Goal: Task Accomplishment & Management: Manage account settings

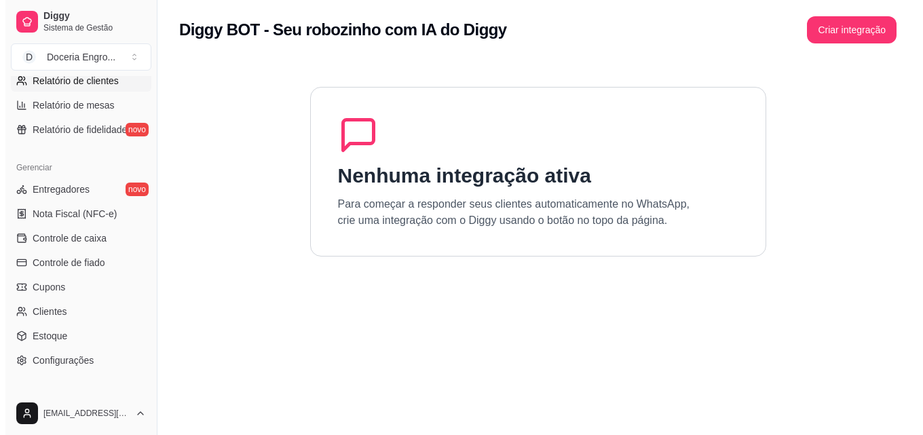
scroll to position [474, 0]
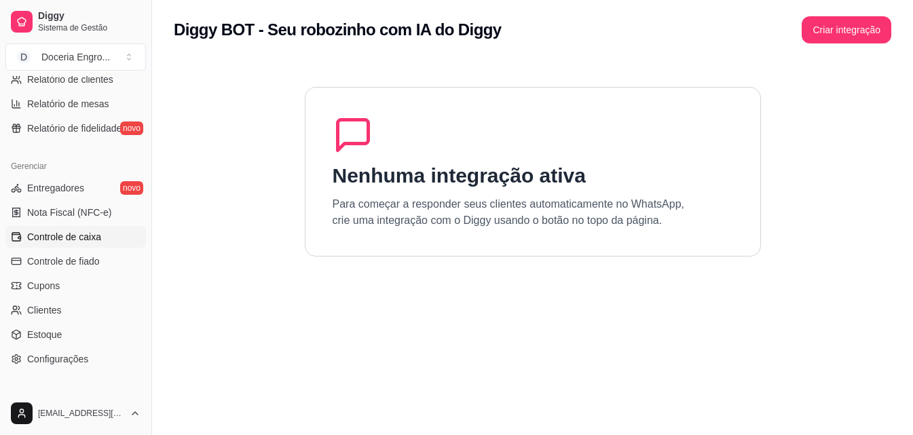
click at [95, 243] on span "Controle de caixa" at bounding box center [64, 237] width 74 height 14
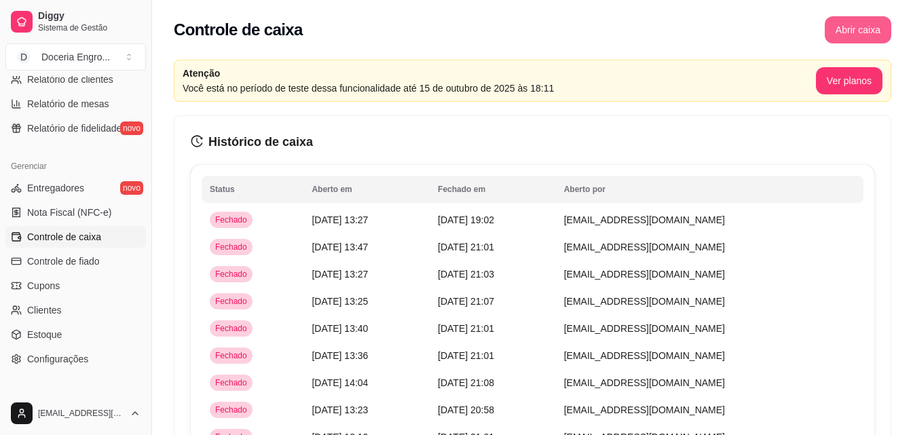
click at [861, 24] on button "Abrir caixa" at bounding box center [857, 29] width 66 height 27
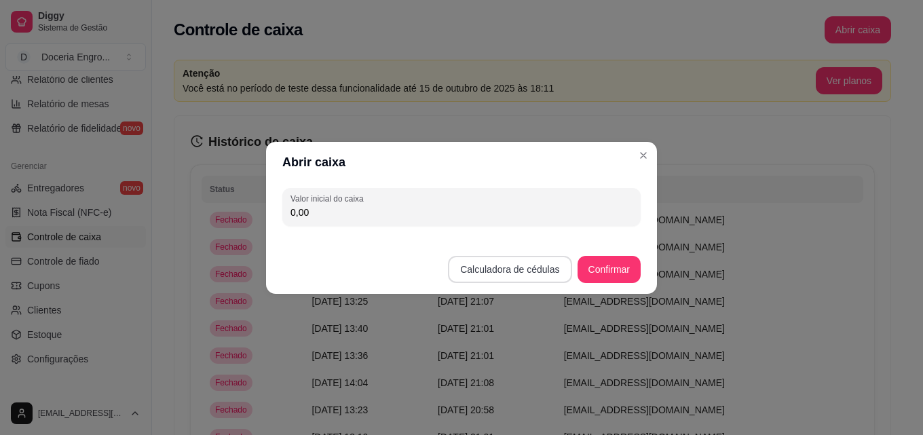
click at [529, 274] on button "Calculadora de cédulas" at bounding box center [509, 269] width 123 height 27
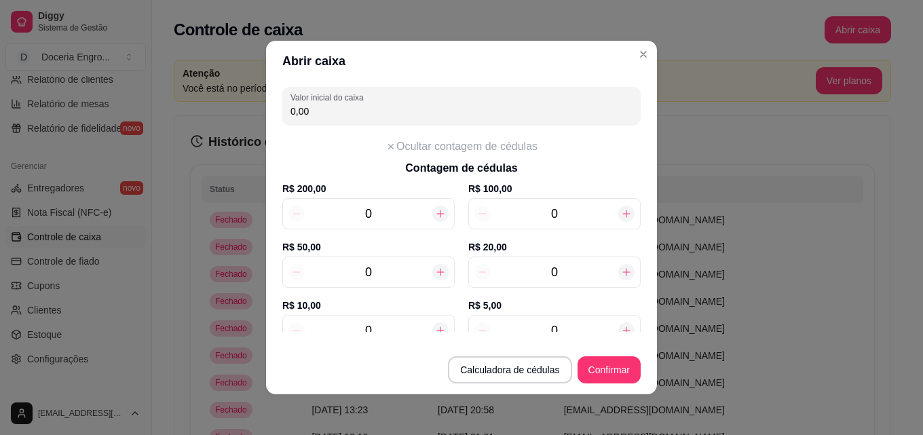
click at [569, 280] on input "0" at bounding box center [555, 272] width 128 height 19
type input "100,00"
type input "5"
click at [568, 320] on div "0" at bounding box center [554, 330] width 172 height 31
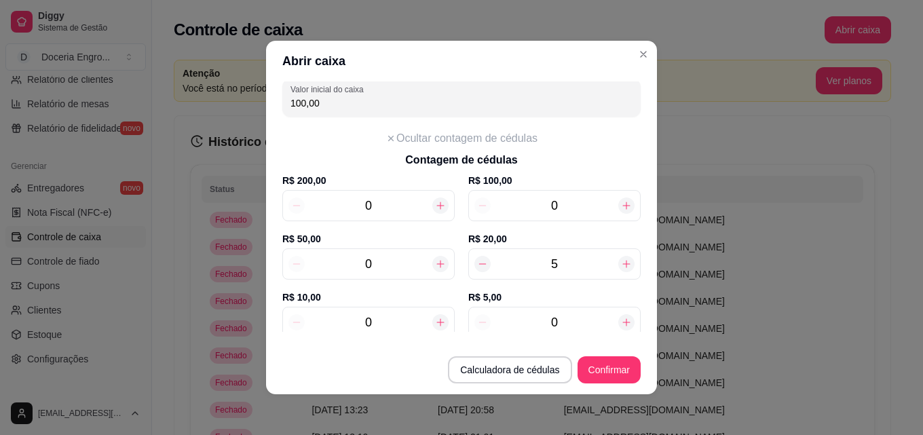
click at [568, 323] on input "0" at bounding box center [555, 322] width 128 height 19
type input "130,00"
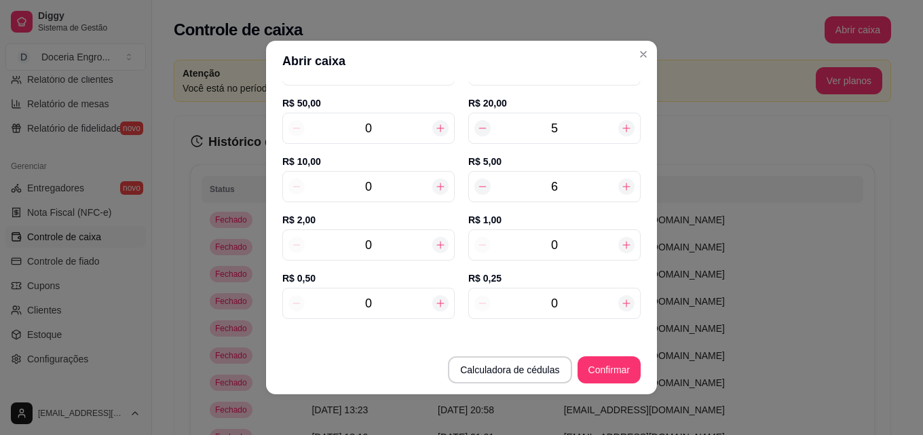
type input "6"
click at [396, 252] on input "0" at bounding box center [369, 244] width 128 height 19
type input "148,00"
type input "9"
click at [557, 250] on input "0" at bounding box center [555, 244] width 128 height 19
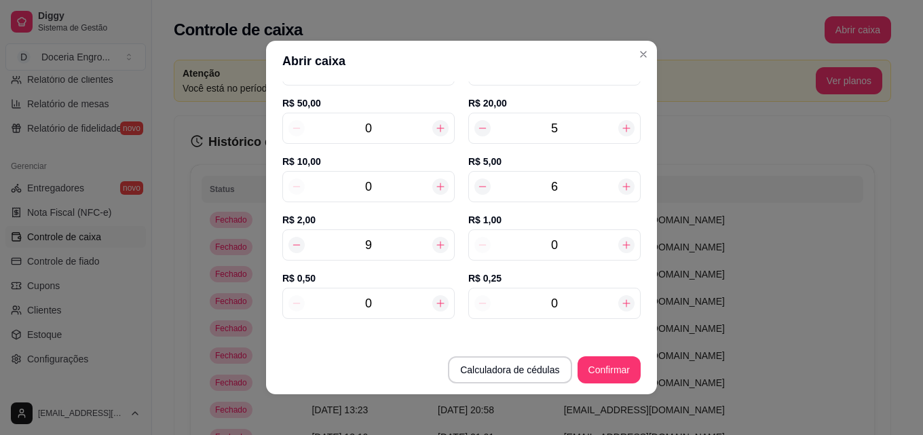
type input "150,00"
type input "2"
click at [369, 317] on div "0" at bounding box center [368, 303] width 172 height 31
click at [382, 294] on input "0" at bounding box center [369, 303] width 128 height 19
type input "154,50"
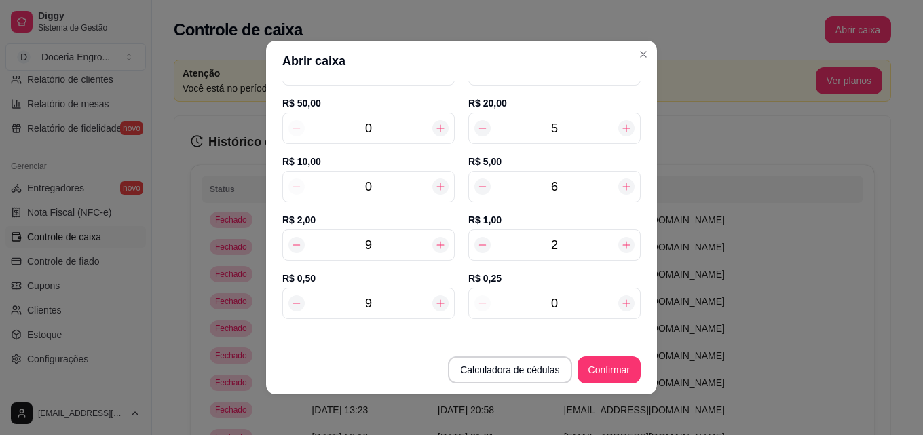
type input "9"
click at [564, 294] on input "0" at bounding box center [555, 303] width 128 height 19
type input "154,75"
type input "10"
type input "157,00"
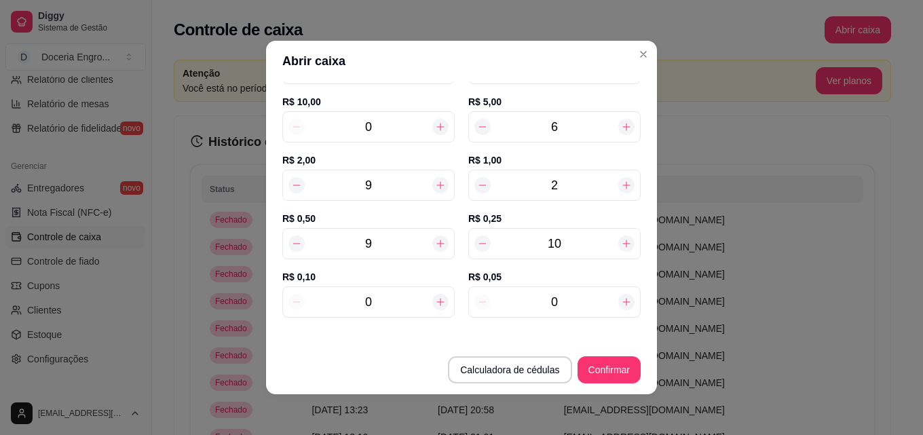
scroll to position [206, 0]
type input "10"
click at [545, 299] on input "0" at bounding box center [555, 299] width 128 height 19
type input "157,15"
type input "3"
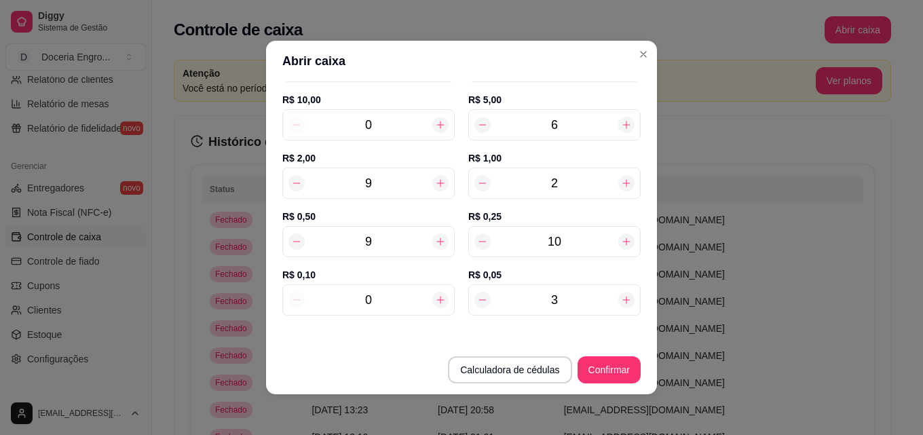
click at [381, 290] on input "0" at bounding box center [369, 299] width 128 height 19
type input "157,25"
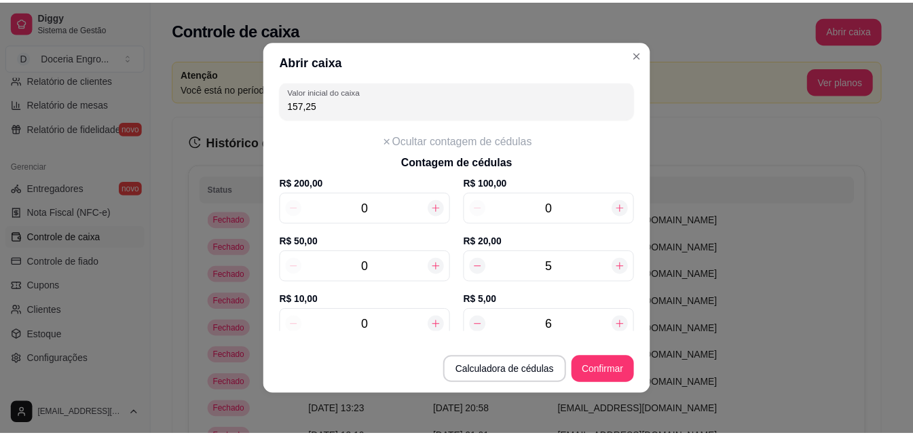
scroll to position [0, 0]
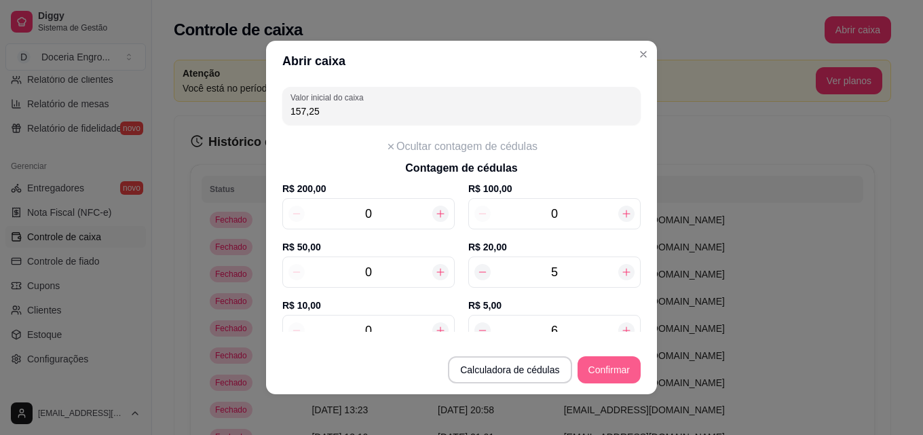
type input "1"
click at [604, 370] on button "Confirmar" at bounding box center [608, 369] width 63 height 27
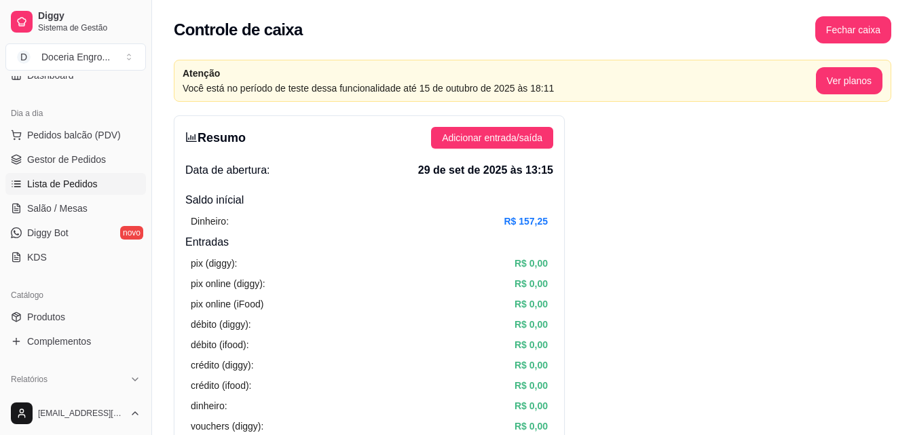
scroll to position [204, 0]
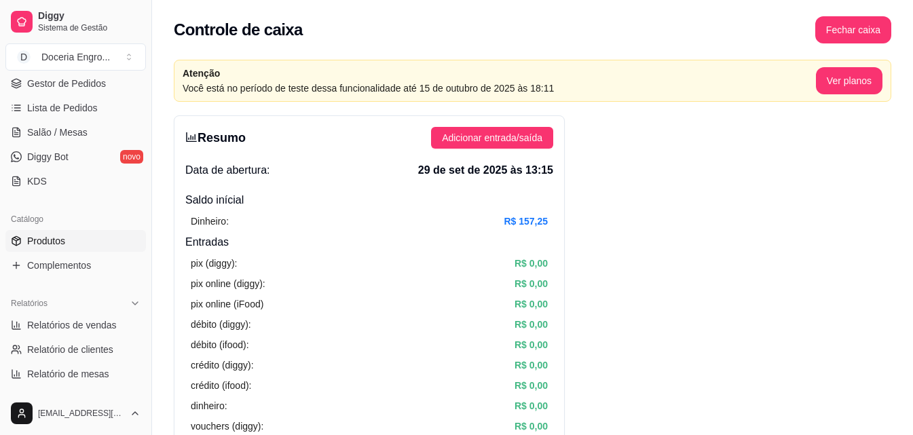
click at [92, 240] on link "Produtos" at bounding box center [75, 241] width 140 height 22
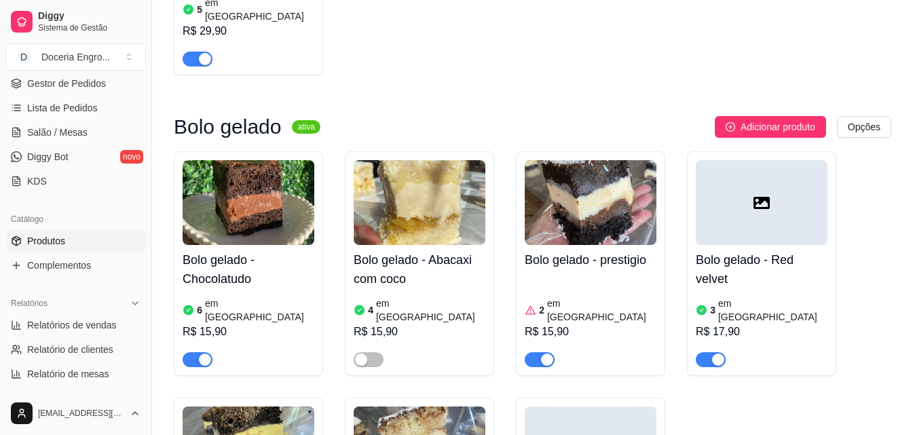
scroll to position [339, 0]
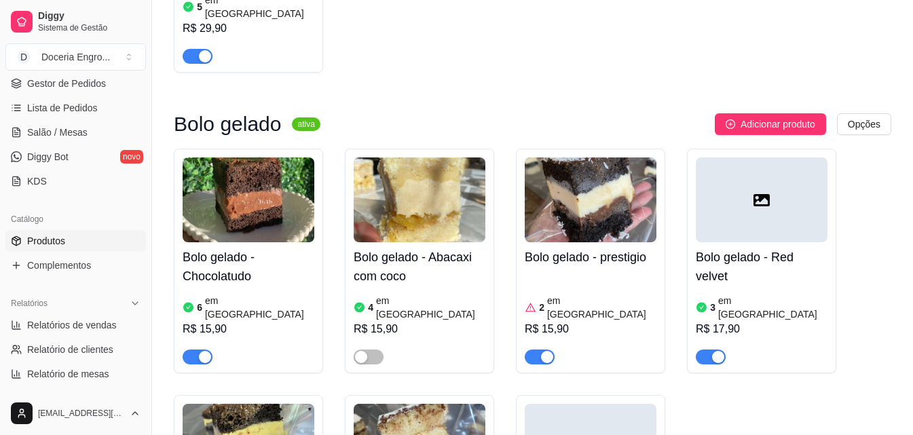
click at [236, 294] on article "em [GEOGRAPHIC_DATA]" at bounding box center [259, 307] width 109 height 27
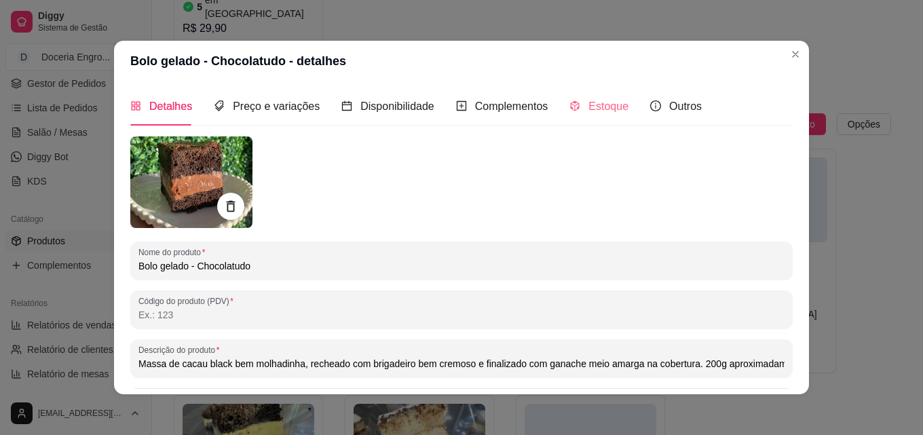
click at [592, 123] on div "Estoque" at bounding box center [598, 106] width 59 height 39
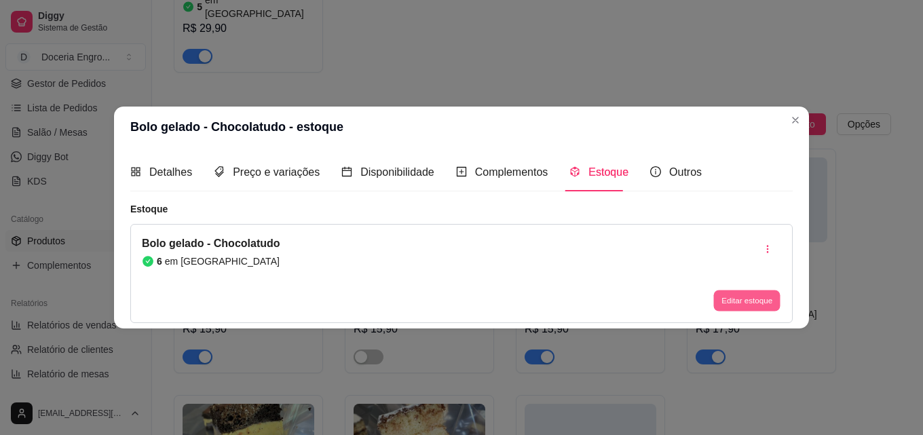
click at [744, 297] on button "Editar estoque" at bounding box center [746, 300] width 66 height 21
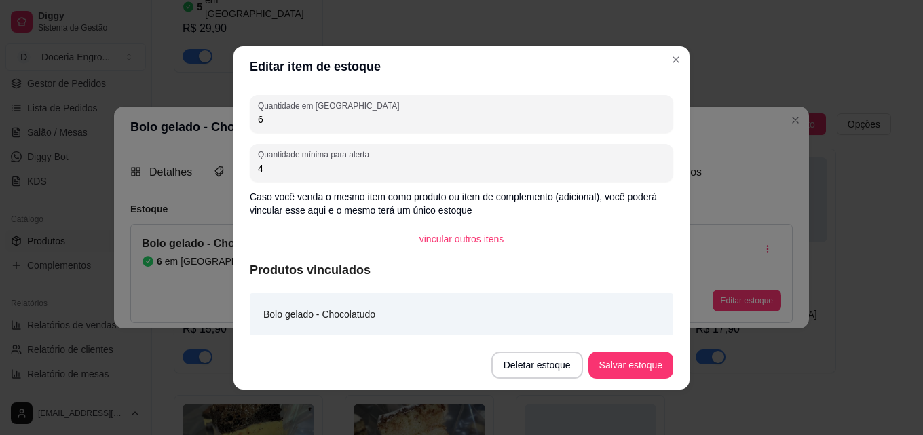
drag, startPoint x: 275, startPoint y: 113, endPoint x: 223, endPoint y: 113, distance: 52.9
click at [223, 113] on div "Editar item de estoque Quantidade em estoque 6 Quantidade mínima para alerta 4 …" at bounding box center [461, 217] width 923 height 435
type input "1"
click at [649, 362] on button "Salvar estoque" at bounding box center [630, 364] width 83 height 26
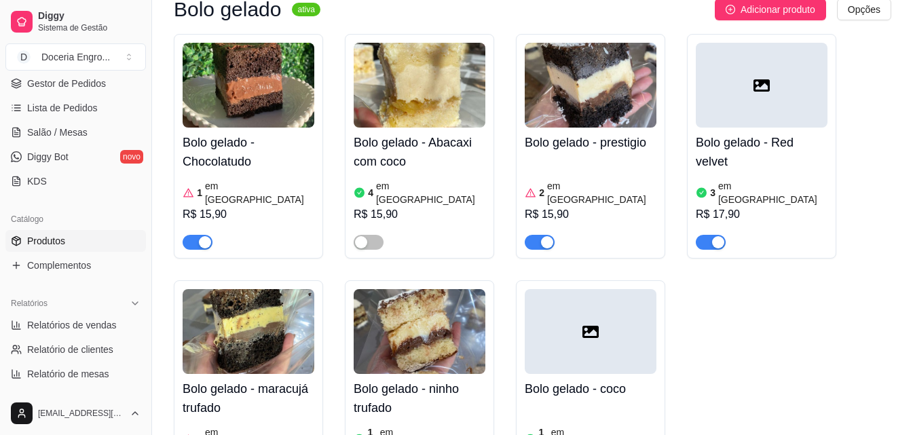
scroll to position [475, 0]
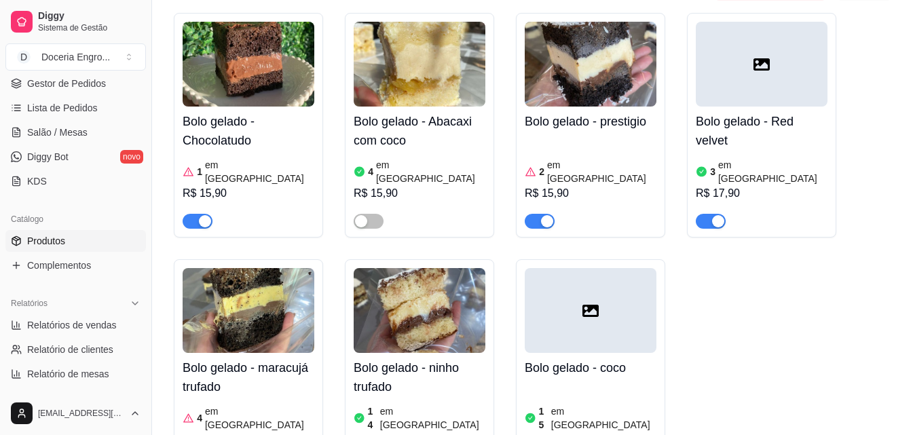
click at [576, 158] on article "em [GEOGRAPHIC_DATA]" at bounding box center [601, 171] width 109 height 27
click at [541, 215] on div "button" at bounding box center [547, 221] width 12 height 12
click at [746, 158] on article "em [GEOGRAPHIC_DATA]" at bounding box center [772, 171] width 109 height 27
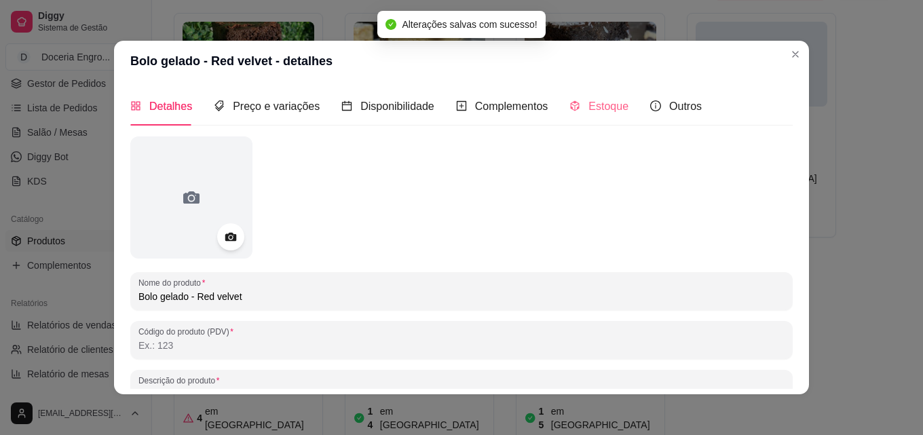
click at [601, 94] on div "Estoque" at bounding box center [598, 106] width 59 height 39
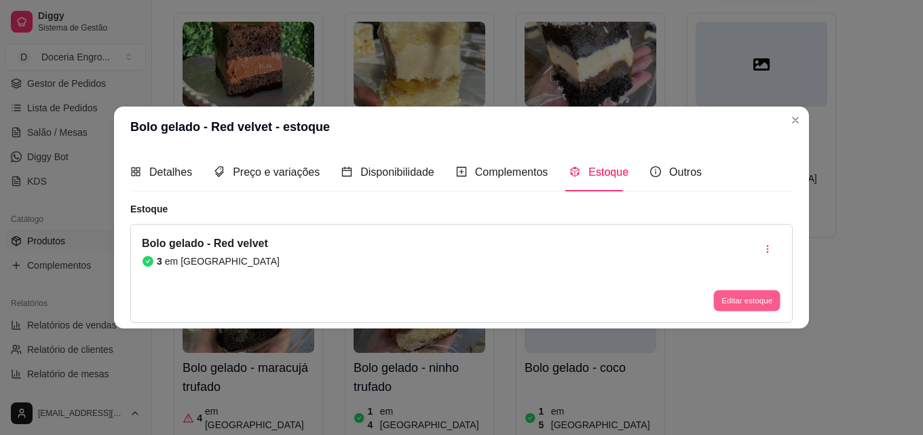
click at [742, 297] on button "Editar estoque" at bounding box center [746, 300] width 66 height 21
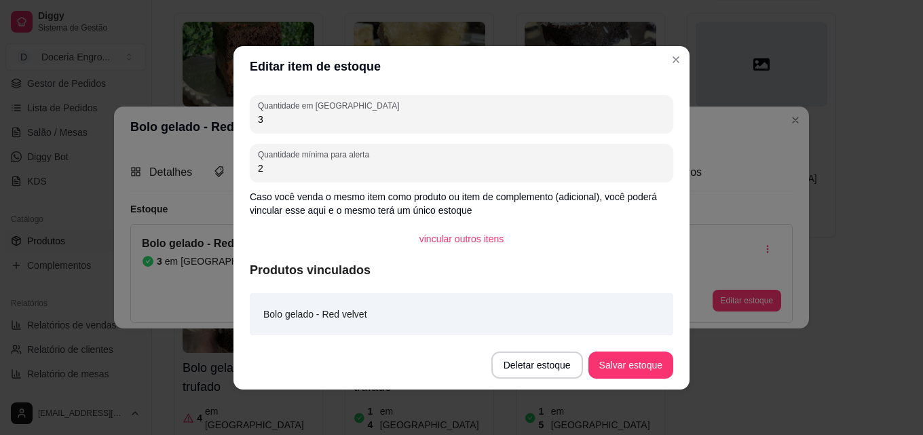
drag, startPoint x: 301, startPoint y: 129, endPoint x: 223, endPoint y: 124, distance: 78.2
click at [223, 124] on div "Editar item de estoque Quantidade em estoque 3 Quantidade mínima para alerta 2 …" at bounding box center [461, 217] width 923 height 435
click at [269, 115] on input "3" at bounding box center [461, 120] width 407 height 14
type input "1"
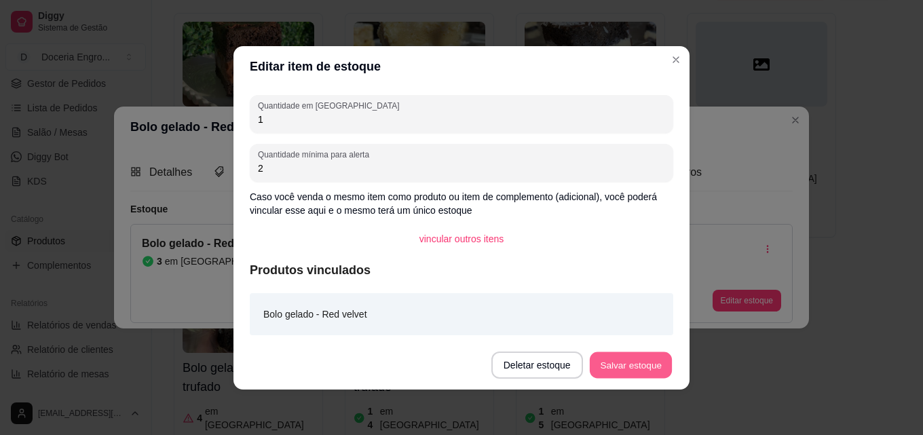
click at [607, 370] on button "Salvar estoque" at bounding box center [630, 364] width 83 height 26
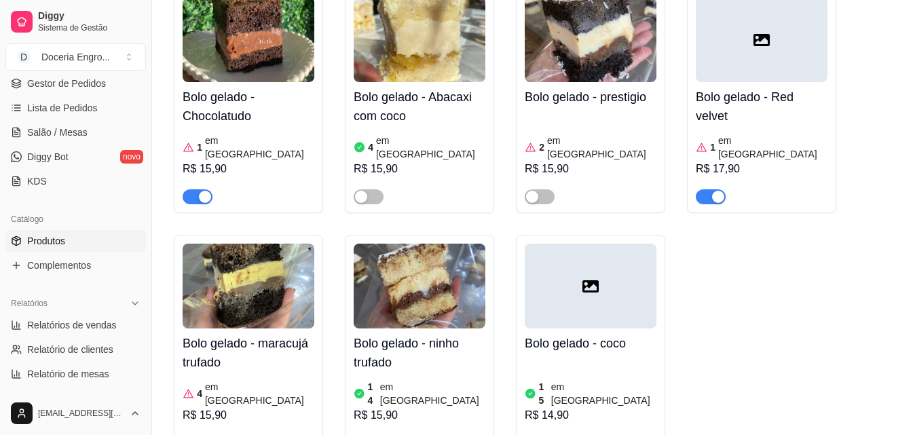
scroll to position [543, 0]
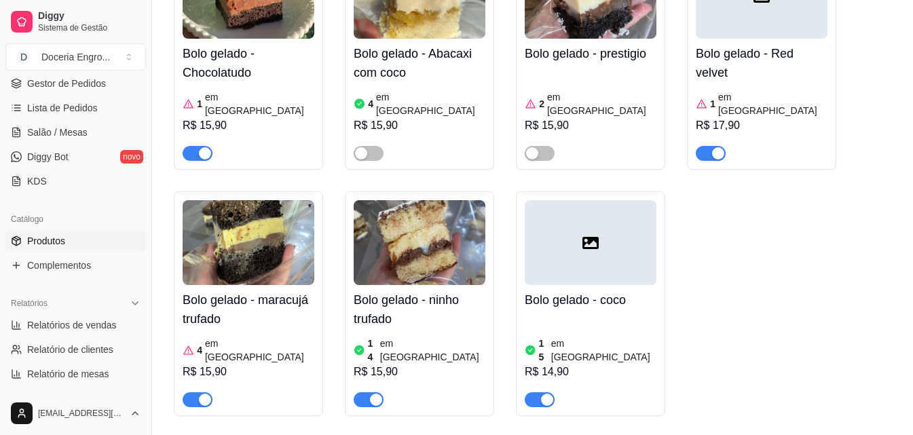
click at [208, 394] on div "button" at bounding box center [205, 400] width 12 height 12
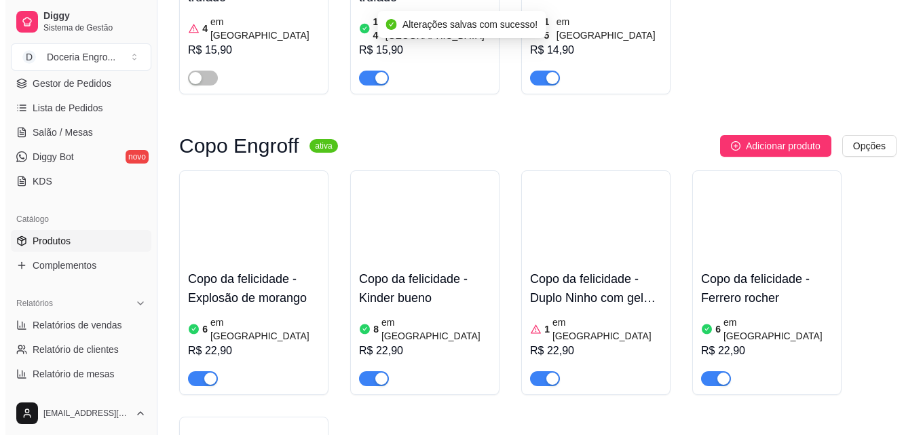
scroll to position [882, 0]
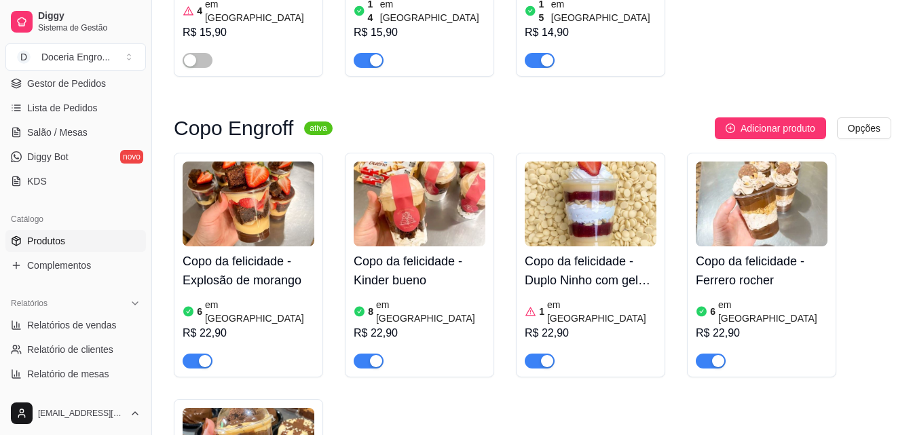
click at [536, 353] on span "button" at bounding box center [539, 360] width 30 height 15
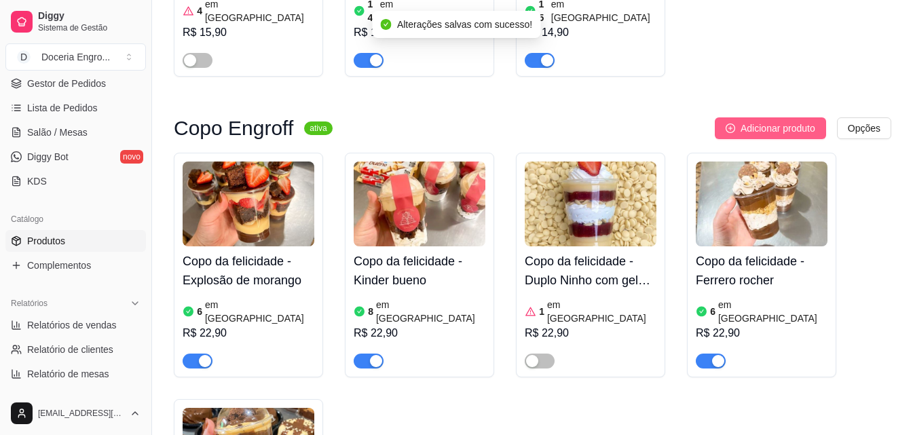
click at [786, 117] on button "Adicionar produto" at bounding box center [769, 128] width 111 height 22
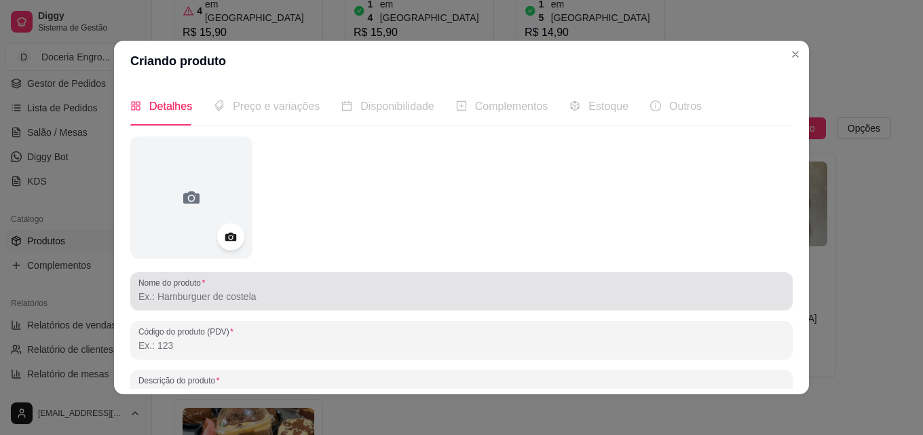
click at [220, 302] on input "Nome do produto" at bounding box center [461, 297] width 646 height 14
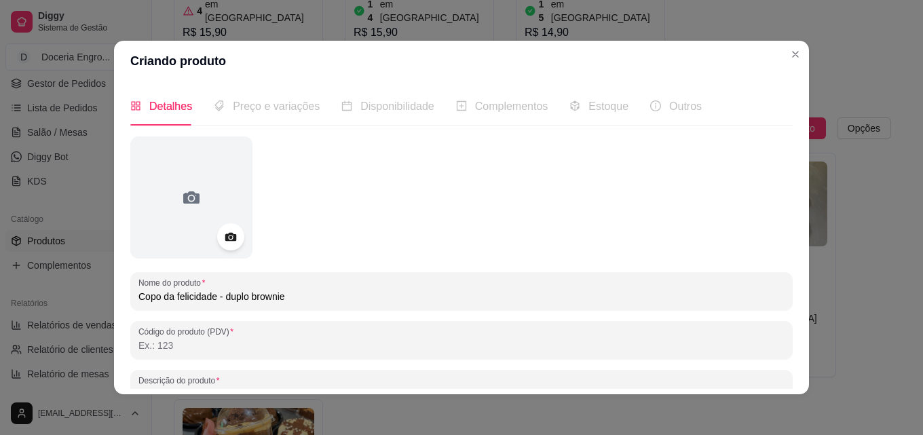
type input "Copo da felicidade - duplo brownie"
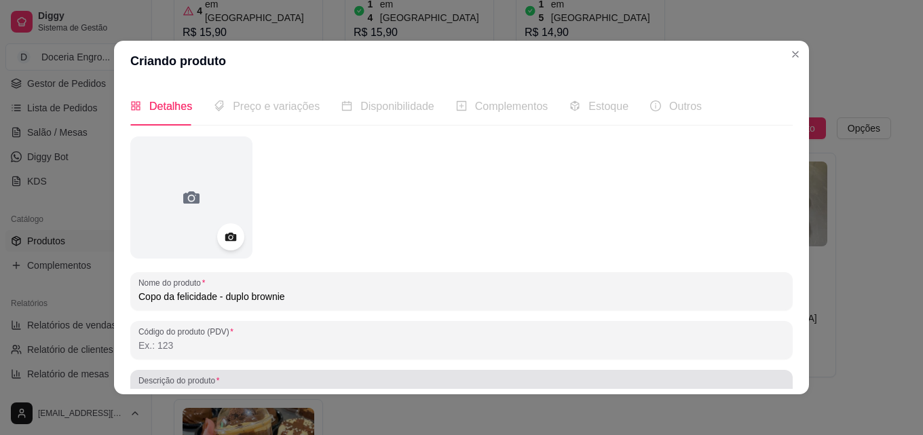
click at [295, 381] on div at bounding box center [461, 388] width 646 height 27
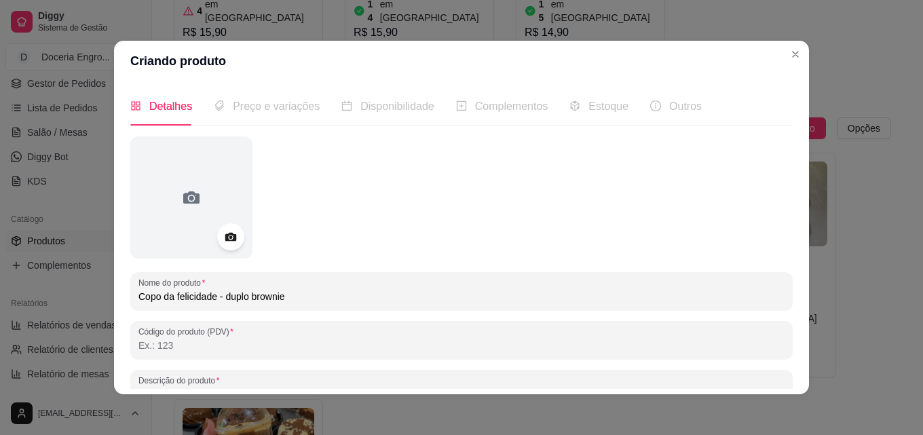
scroll to position [12, 0]
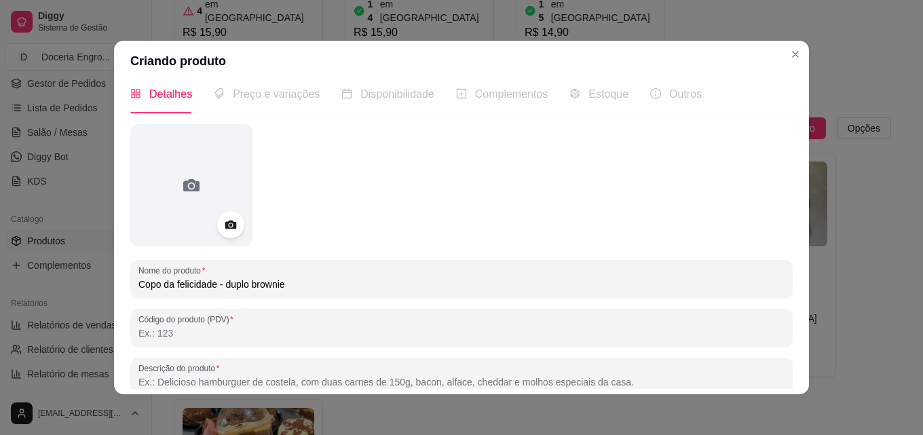
paste input "Creme de [PERSON_NAME], creme meio amargo e nosso brownie perfeito! 250g aproxi…"
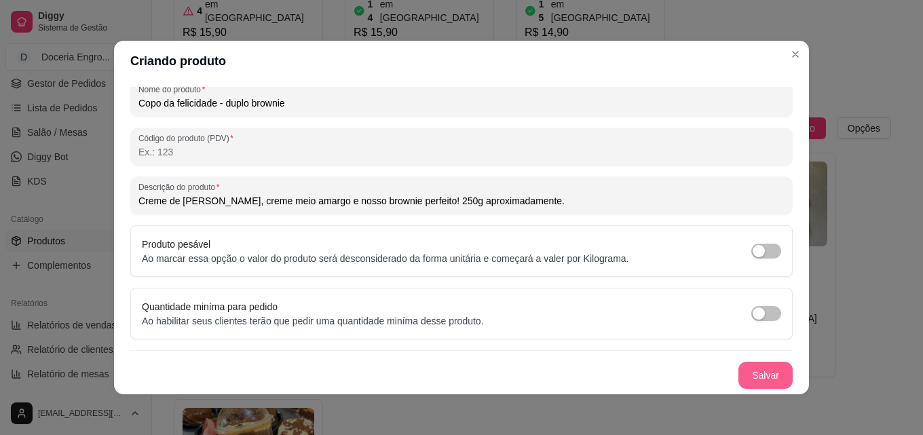
type input "Creme de [PERSON_NAME], creme meio amargo e nosso brownie perfeito! 250g aproxi…"
click at [752, 385] on button "Salvar" at bounding box center [765, 375] width 53 height 26
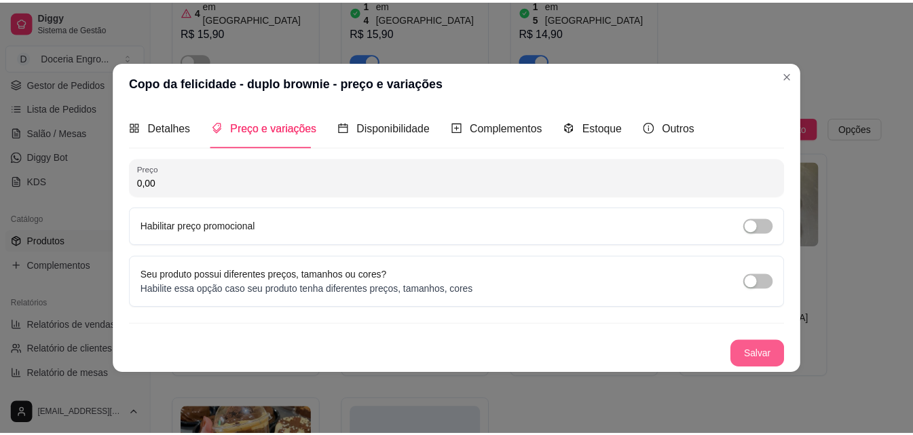
scroll to position [0, 0]
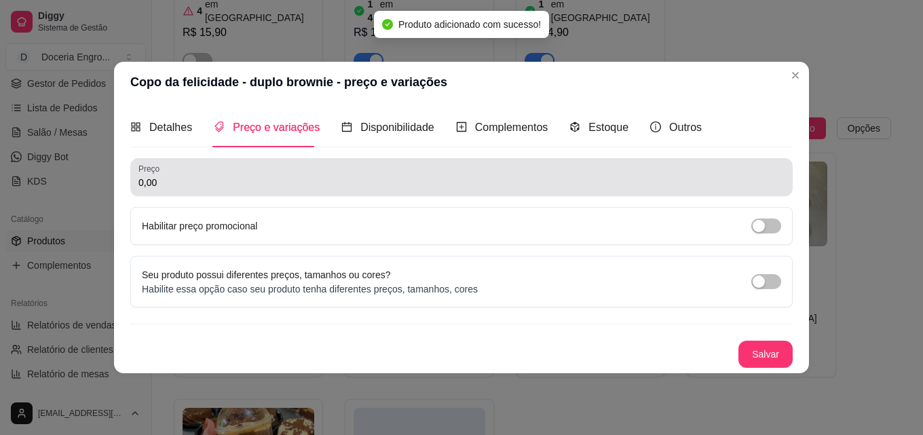
click at [275, 190] on div "0,00" at bounding box center [461, 177] width 646 height 27
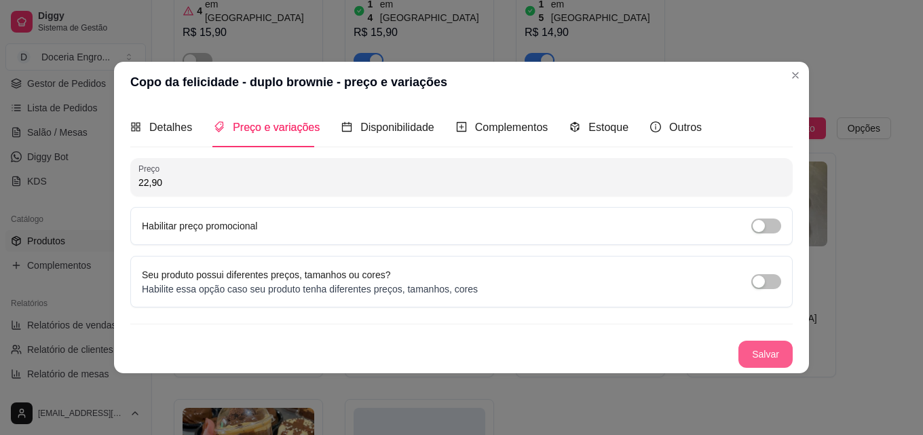
type input "22,90"
click at [765, 353] on button "Salvar" at bounding box center [765, 354] width 54 height 27
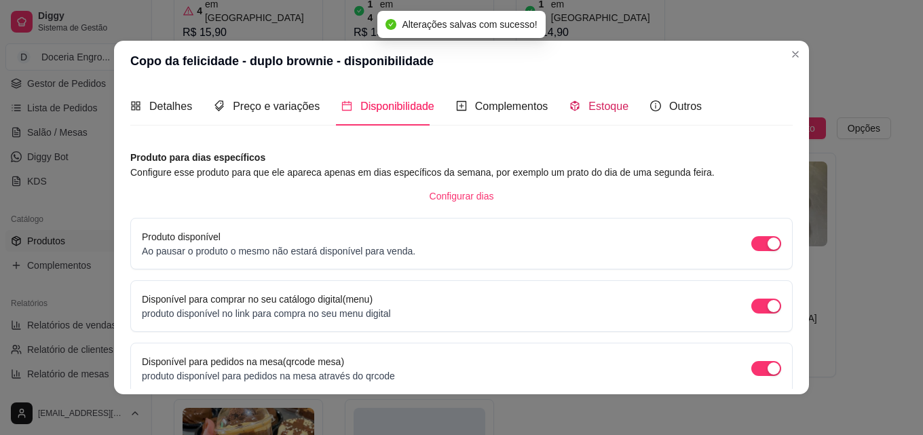
click at [577, 100] on div "Estoque" at bounding box center [598, 106] width 59 height 17
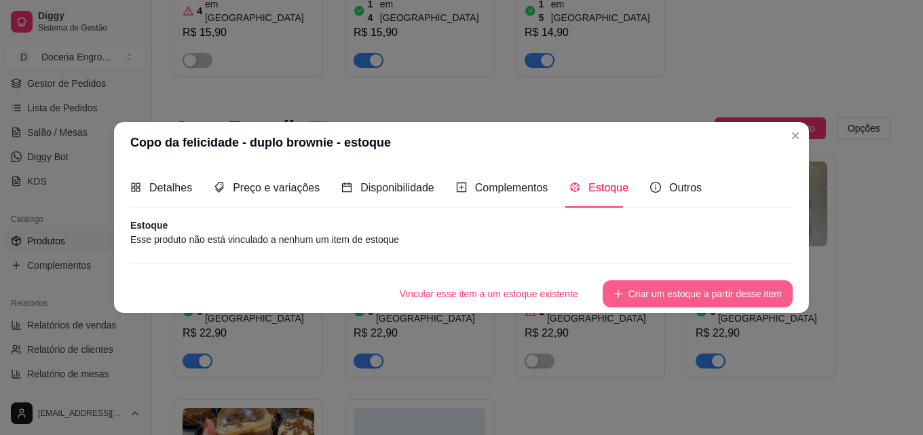
click at [721, 283] on button "Criar um estoque a partir desse item" at bounding box center [697, 293] width 190 height 27
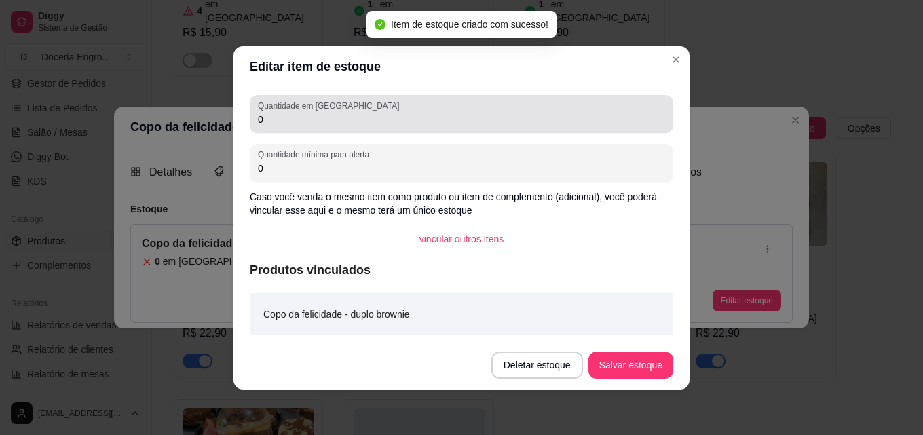
click at [320, 127] on div "0" at bounding box center [461, 113] width 407 height 27
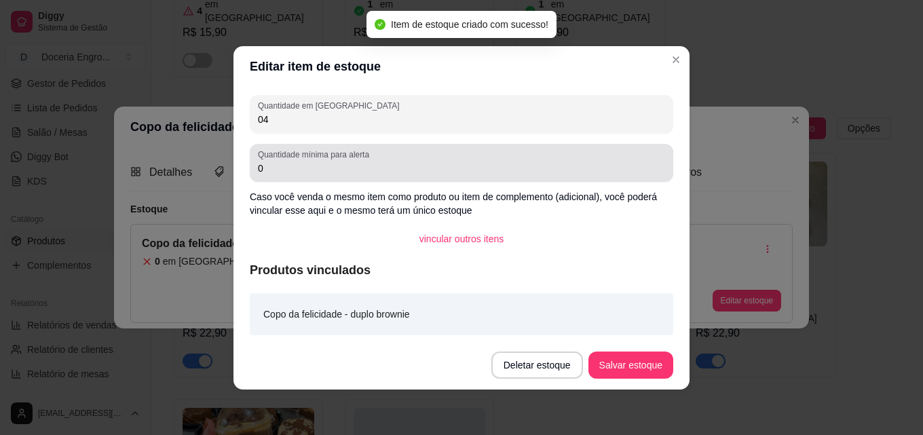
type input "04"
click at [308, 162] on input "0" at bounding box center [461, 168] width 407 height 14
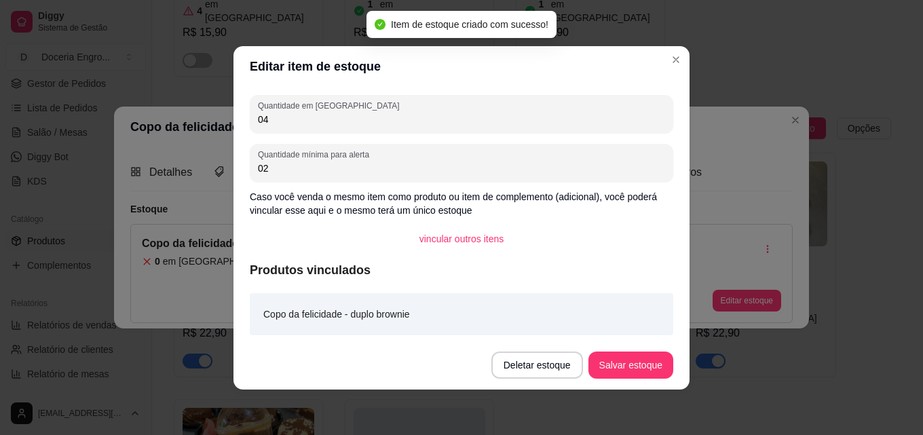
type input "02"
click at [623, 349] on footer "Deletar estoque Salvar estoque" at bounding box center [461, 365] width 456 height 49
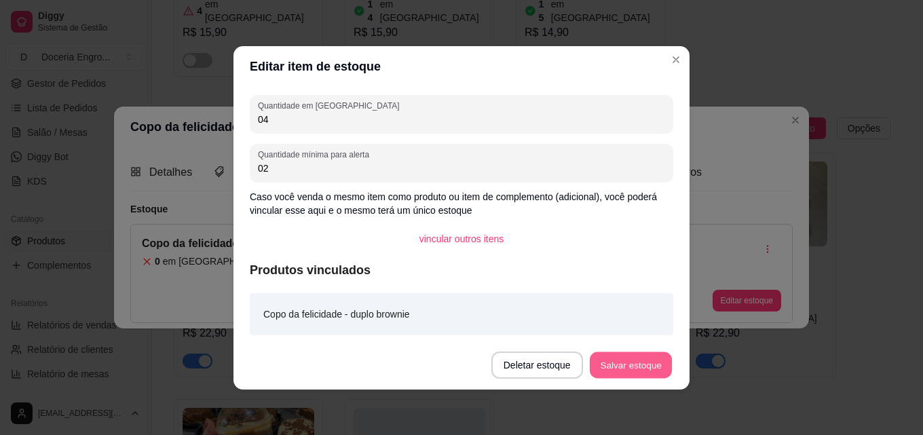
click at [629, 374] on button "Salvar estoque" at bounding box center [630, 364] width 83 height 26
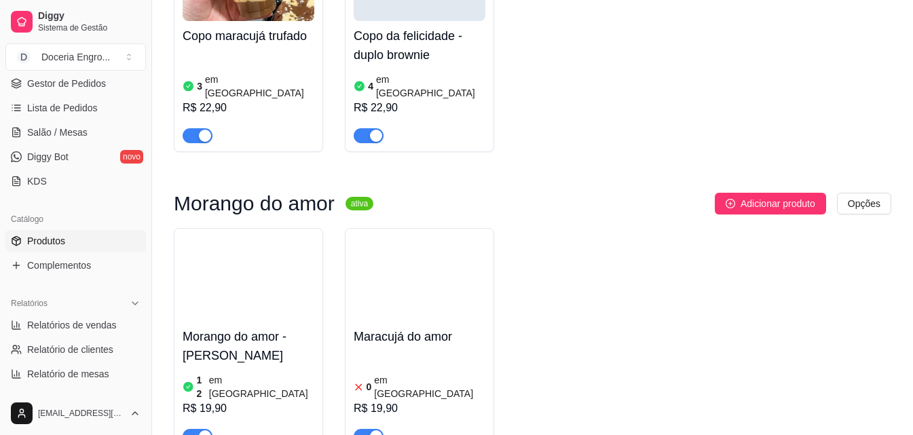
scroll to position [1357, 0]
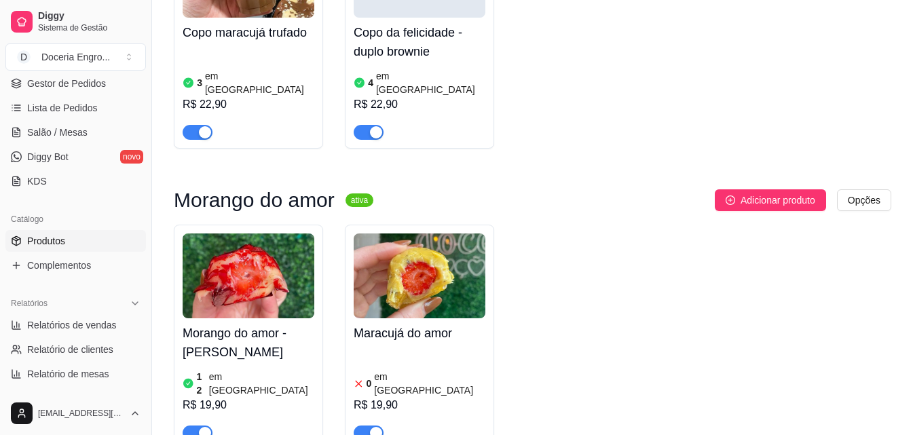
click at [393, 370] on article "em [GEOGRAPHIC_DATA]" at bounding box center [429, 383] width 111 height 27
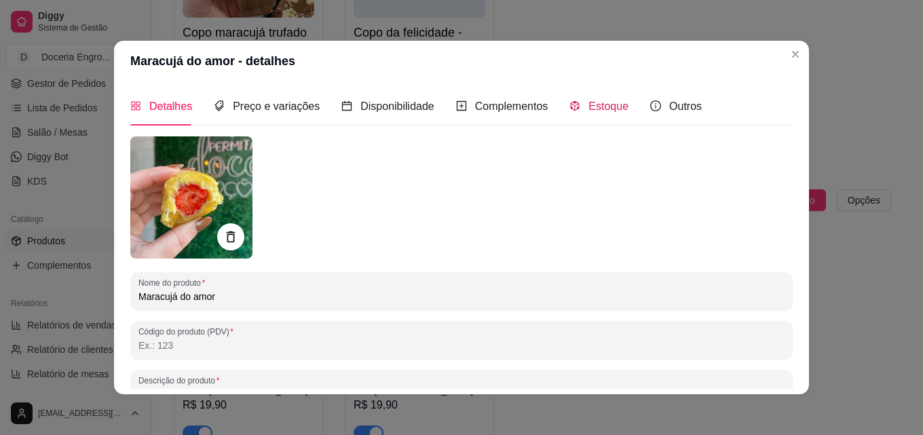
click at [598, 106] on span "Estoque" at bounding box center [608, 106] width 40 height 12
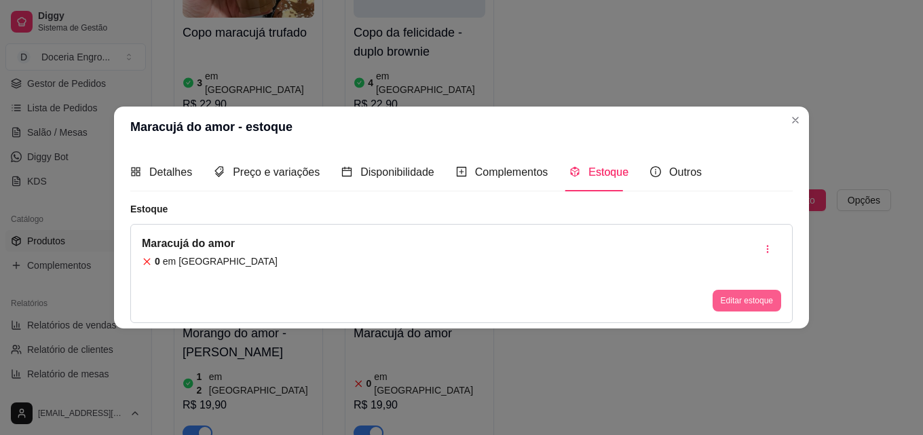
click at [744, 303] on button "Editar estoque" at bounding box center [746, 301] width 69 height 22
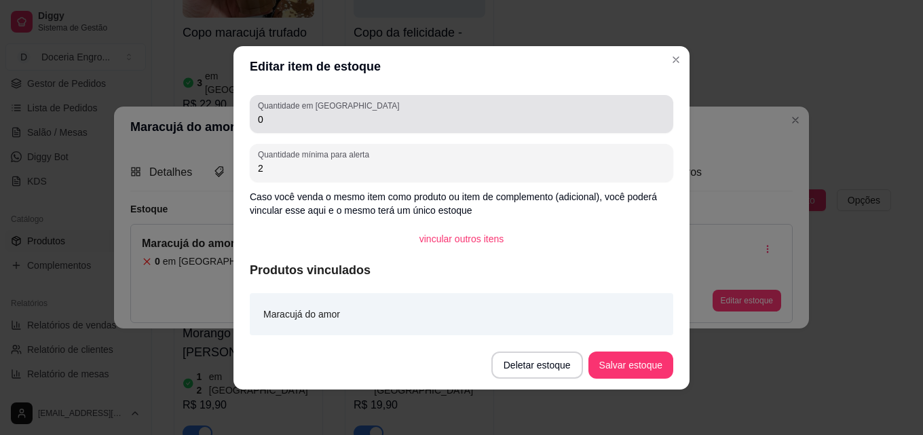
click at [299, 125] on input "0" at bounding box center [461, 120] width 407 height 14
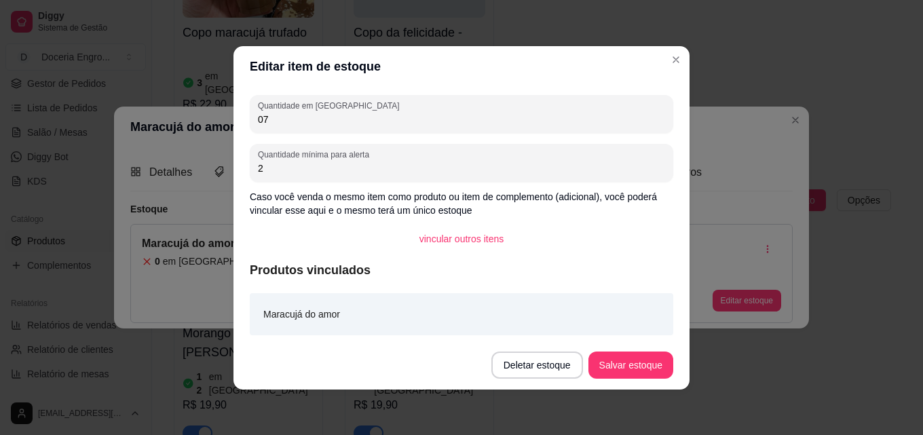
type input "07"
click at [607, 355] on button "Salvar estoque" at bounding box center [630, 364] width 85 height 27
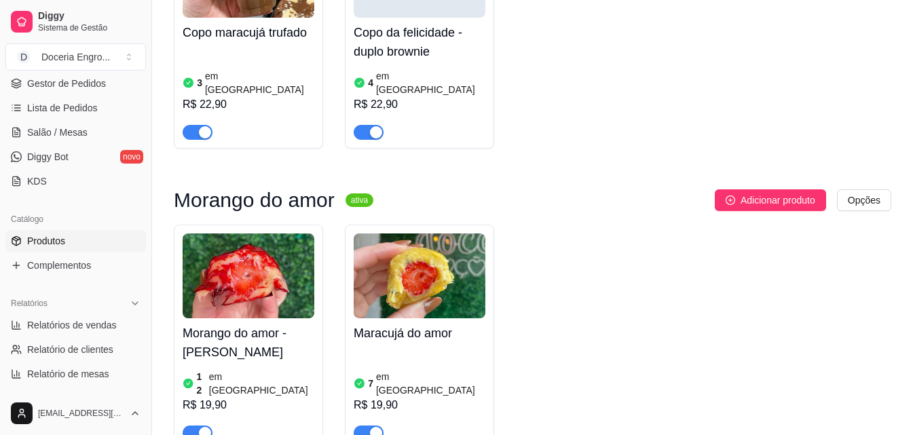
click at [235, 370] on article "em [GEOGRAPHIC_DATA]" at bounding box center [261, 383] width 105 height 27
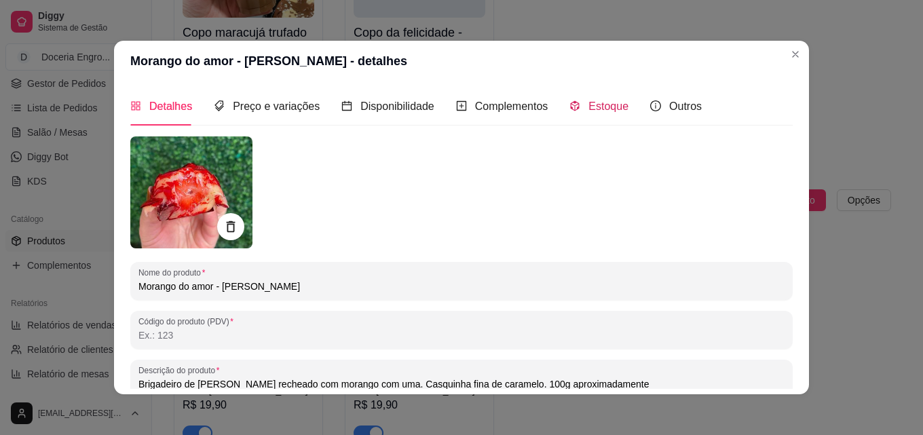
click at [591, 112] on span "Estoque" at bounding box center [608, 106] width 40 height 12
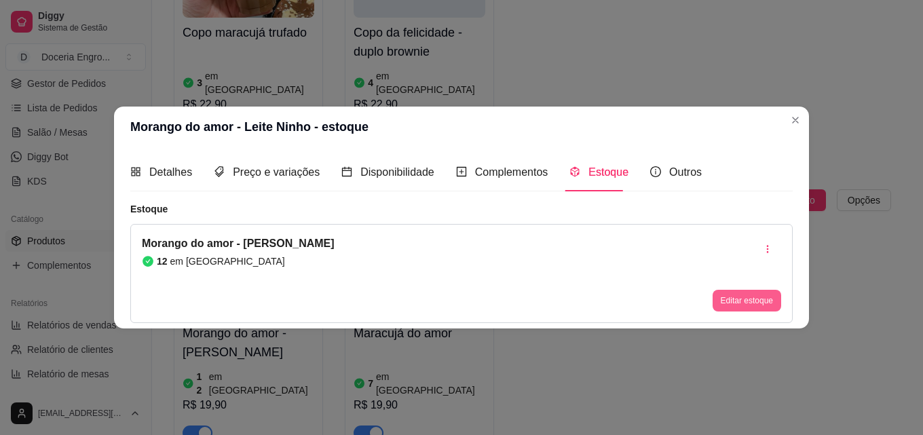
click at [776, 301] on button "Editar estoque" at bounding box center [746, 301] width 69 height 22
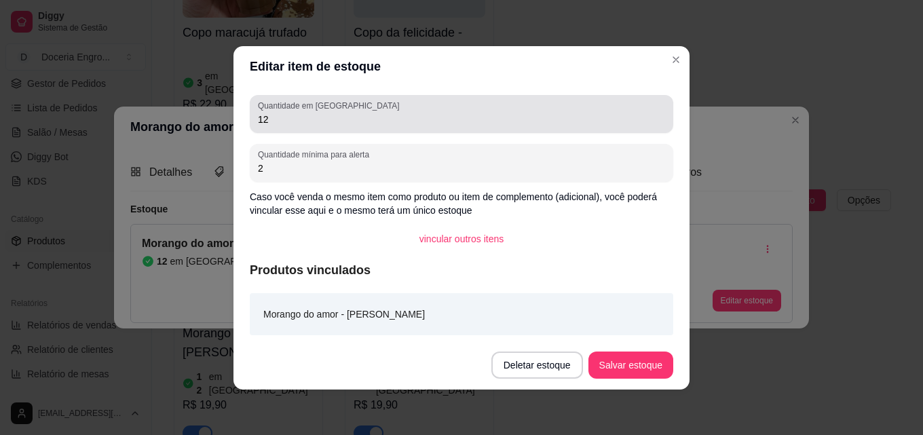
click at [302, 123] on input "12" at bounding box center [461, 120] width 407 height 14
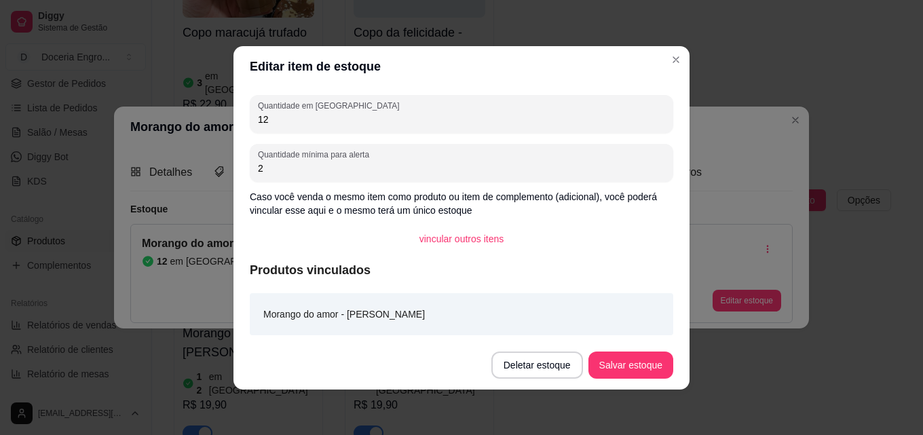
type input "1"
type input "9"
click at [647, 371] on button "Salvar estoque" at bounding box center [630, 364] width 85 height 27
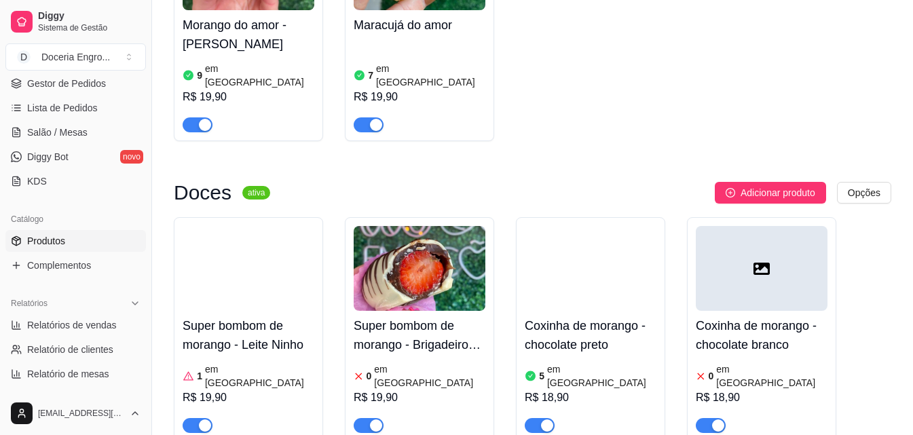
scroll to position [1696, 0]
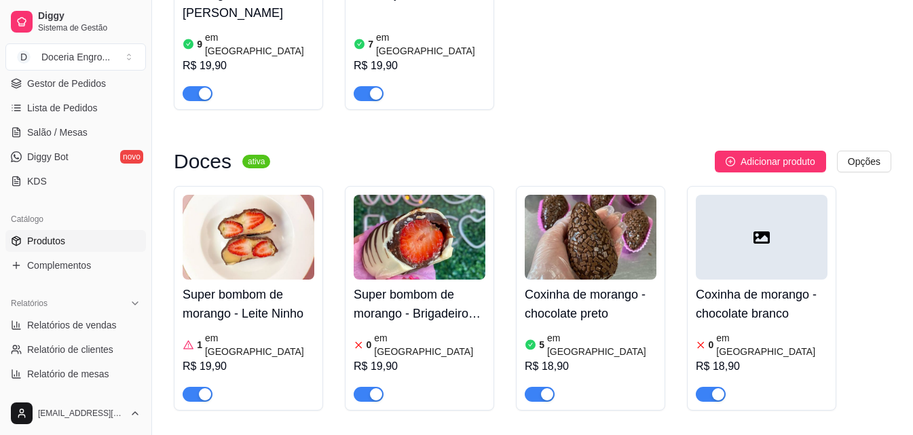
click at [415, 358] on div "R$ 19,90" at bounding box center [419, 366] width 132 height 16
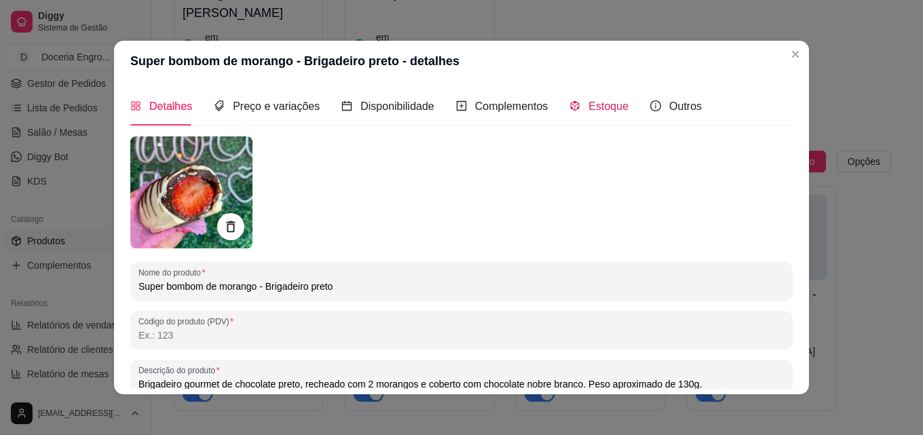
click at [606, 107] on span "Estoque" at bounding box center [608, 106] width 40 height 12
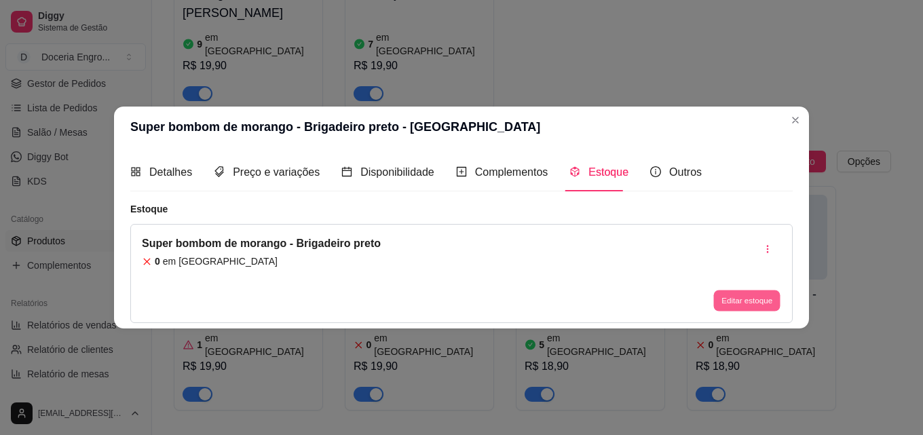
click at [768, 298] on button "Editar estoque" at bounding box center [746, 300] width 66 height 21
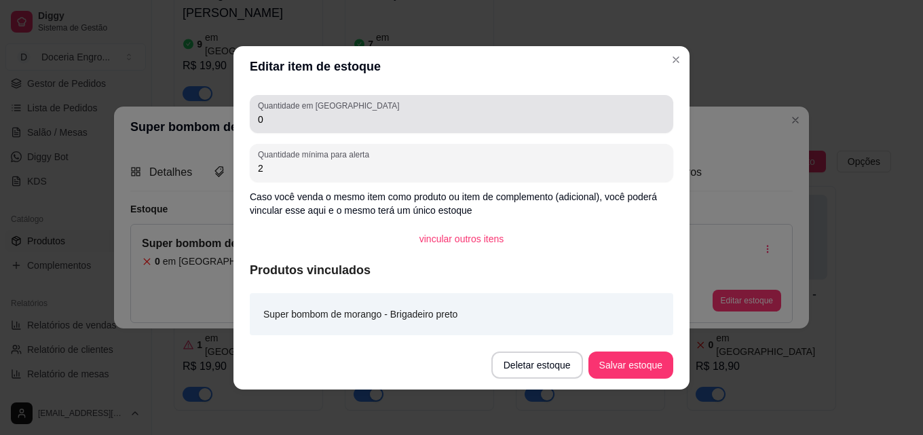
click at [385, 111] on div "0" at bounding box center [461, 113] width 407 height 27
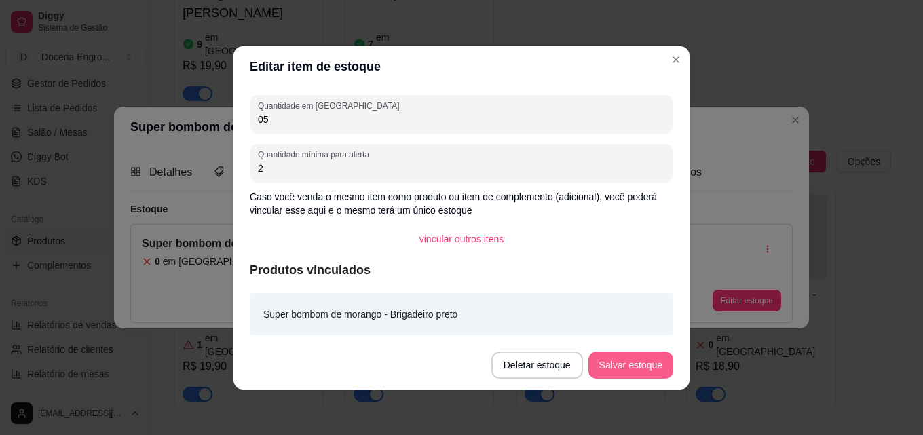
type input "05"
click at [613, 364] on button "Salvar estoque" at bounding box center [630, 364] width 85 height 27
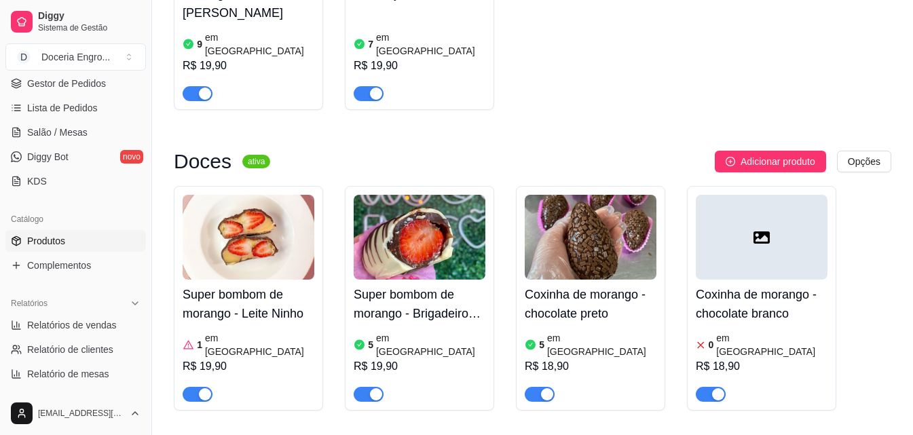
click at [571, 331] on article "em [GEOGRAPHIC_DATA]" at bounding box center [601, 344] width 109 height 27
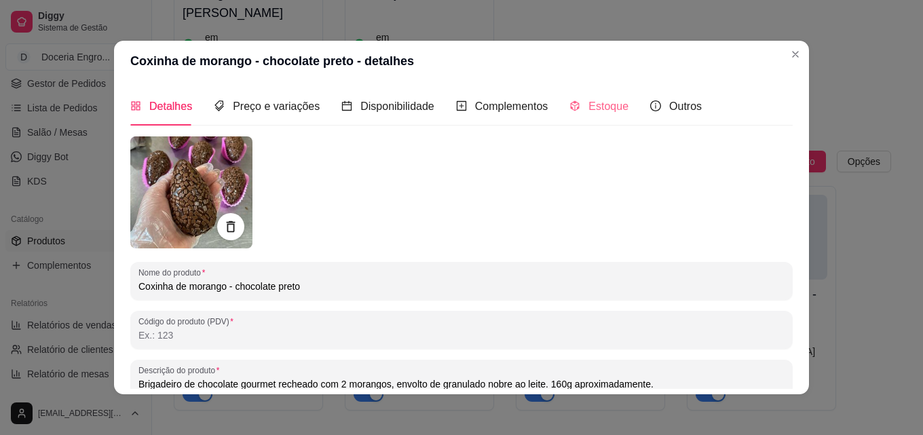
click at [597, 116] on div "Estoque" at bounding box center [598, 106] width 59 height 39
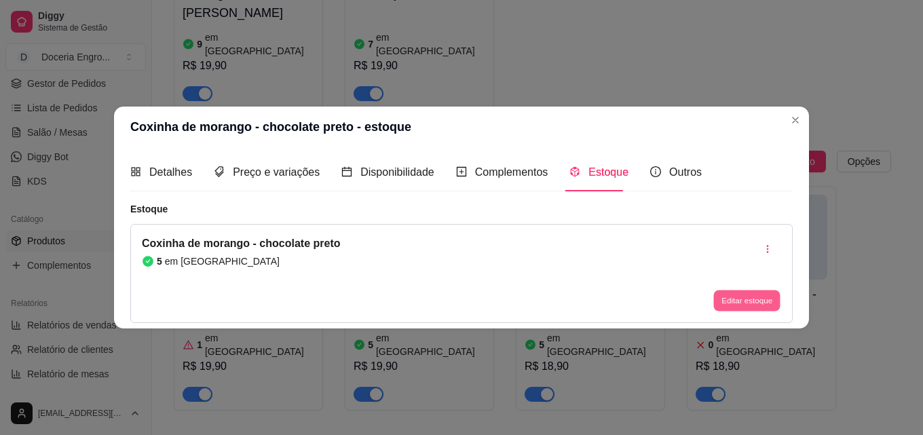
click at [750, 305] on button "Editar estoque" at bounding box center [746, 300] width 66 height 21
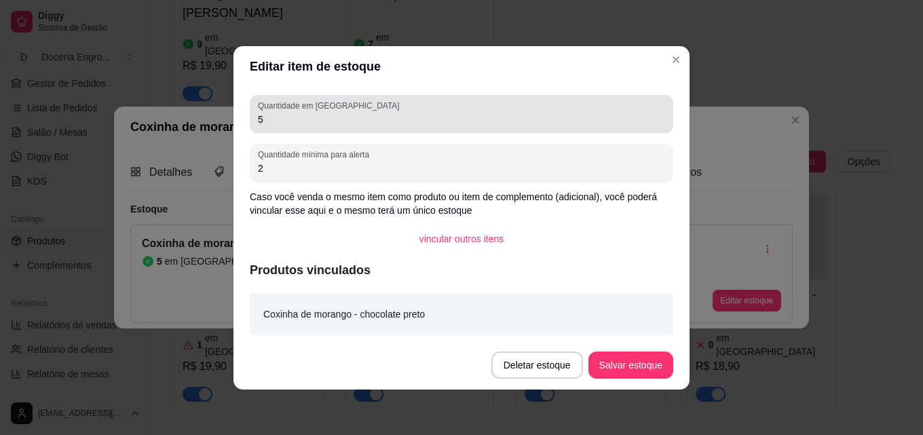
click at [277, 117] on input "5" at bounding box center [461, 120] width 407 height 14
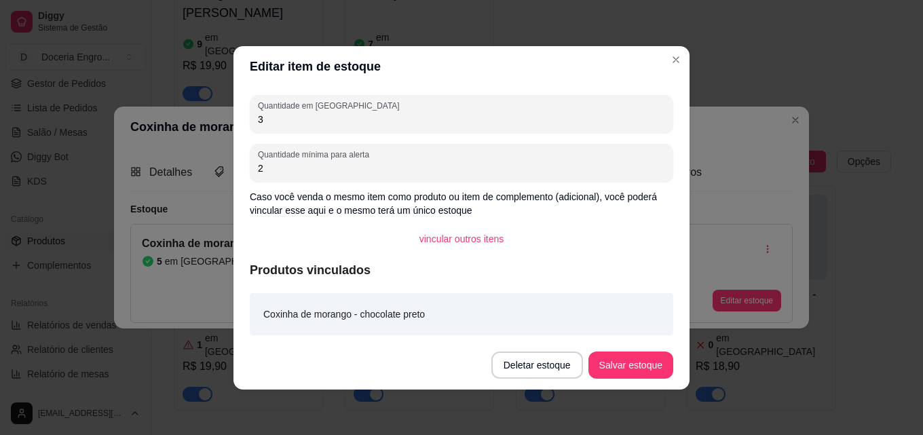
type input "3"
click at [628, 387] on footer "Deletar estoque Salvar estoque" at bounding box center [461, 365] width 456 height 49
click at [629, 369] on button "Salvar estoque" at bounding box center [630, 364] width 85 height 27
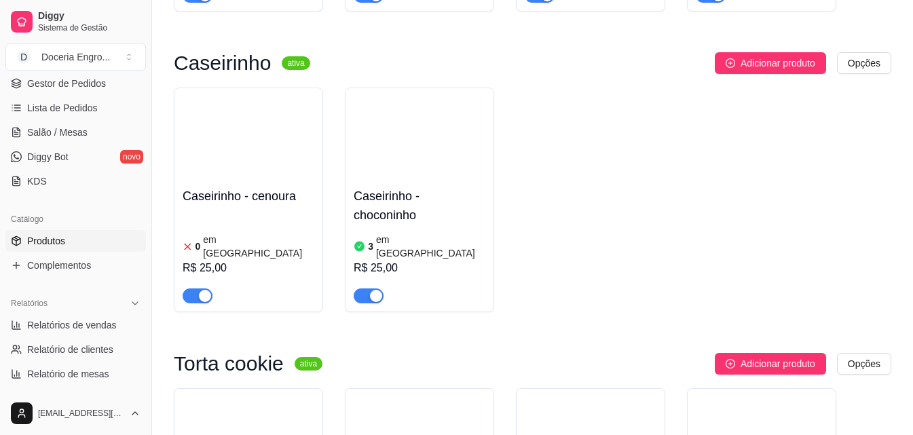
scroll to position [2103, 0]
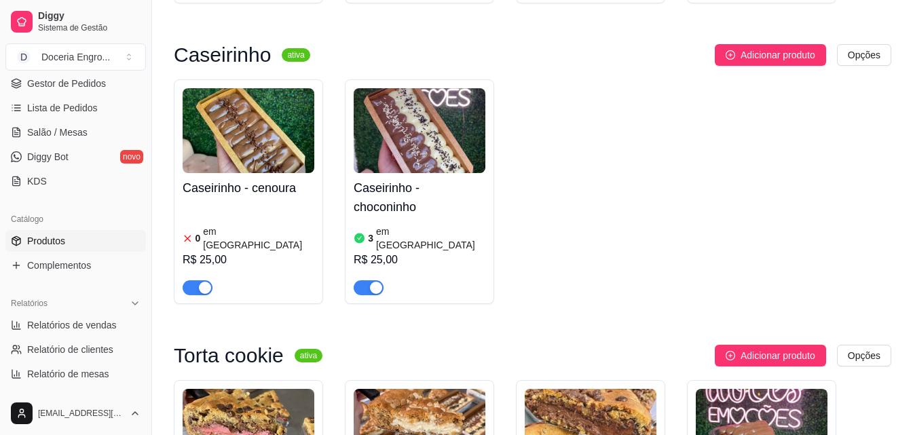
click at [235, 225] on article "em [GEOGRAPHIC_DATA]" at bounding box center [258, 238] width 111 height 27
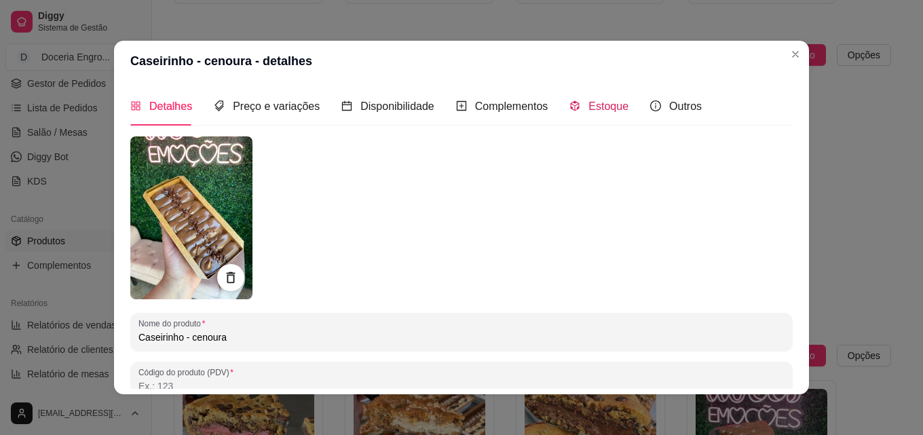
click at [588, 105] on span "Estoque" at bounding box center [608, 106] width 40 height 12
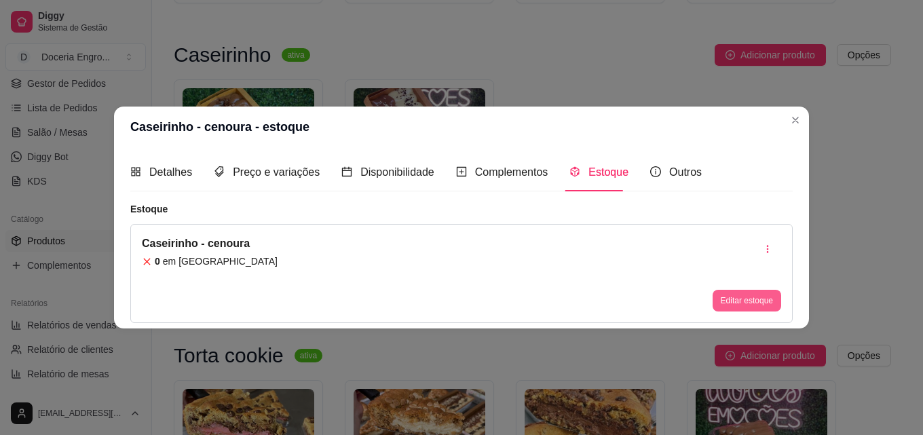
click at [737, 297] on button "Editar estoque" at bounding box center [746, 301] width 69 height 22
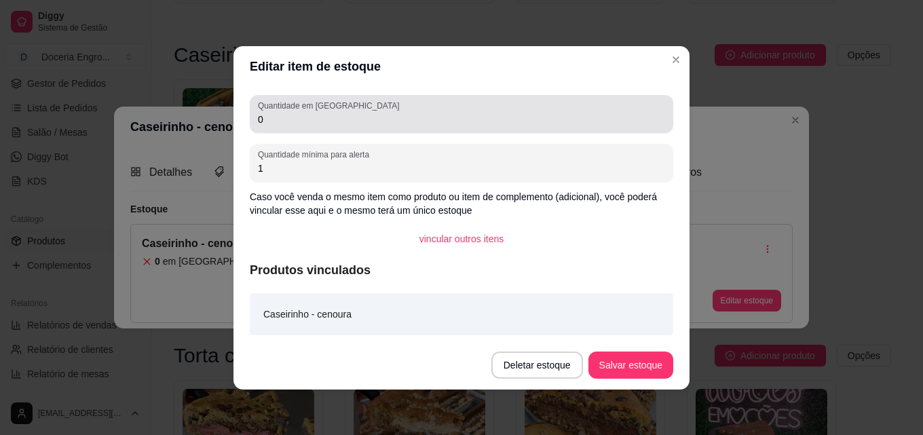
click at [267, 119] on input "0" at bounding box center [461, 120] width 407 height 14
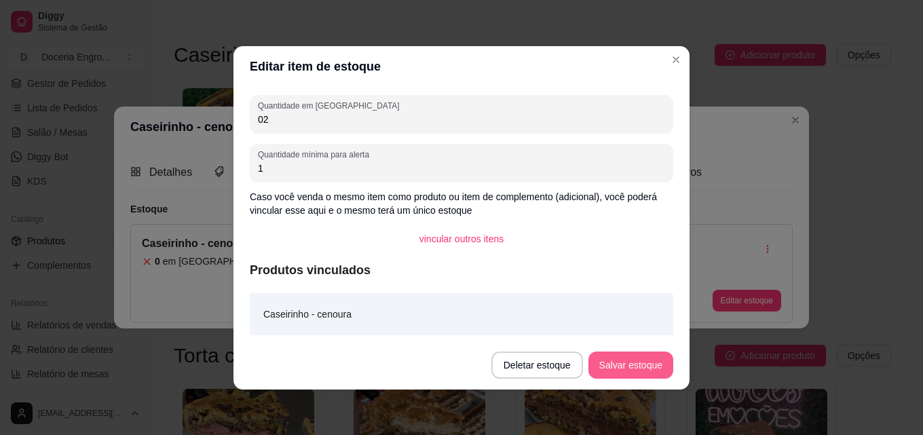
type input "02"
click at [632, 362] on button "Salvar estoque" at bounding box center [630, 364] width 85 height 27
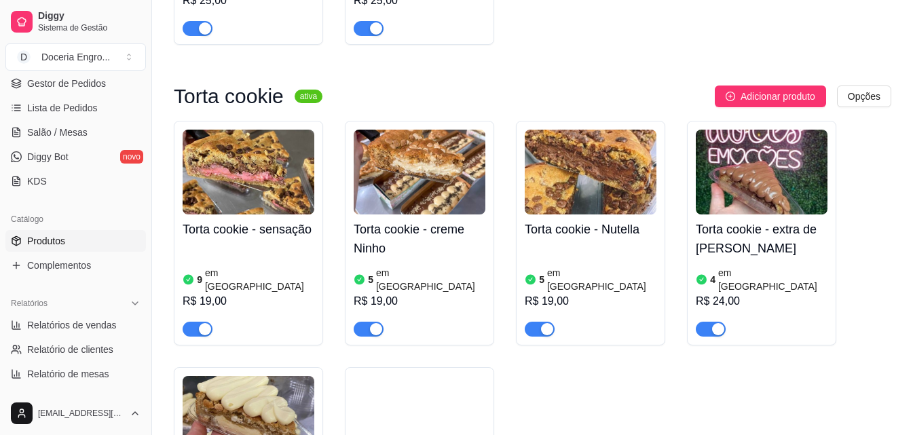
scroll to position [2443, 0]
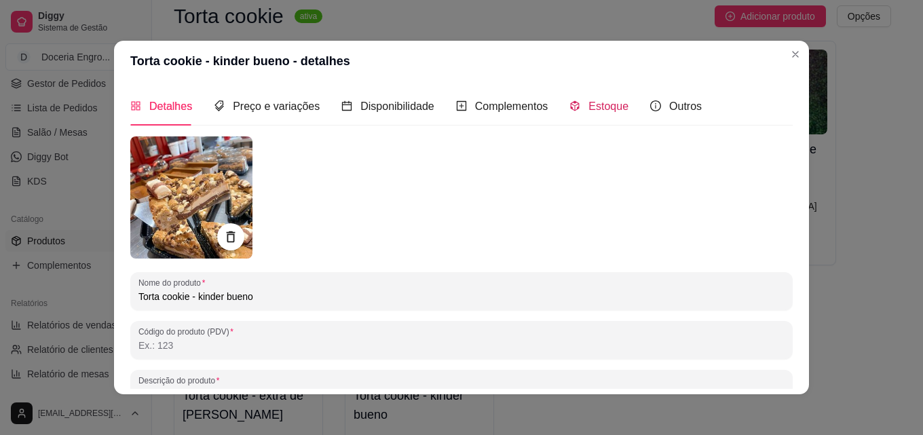
click at [602, 111] on span "Estoque" at bounding box center [608, 106] width 40 height 12
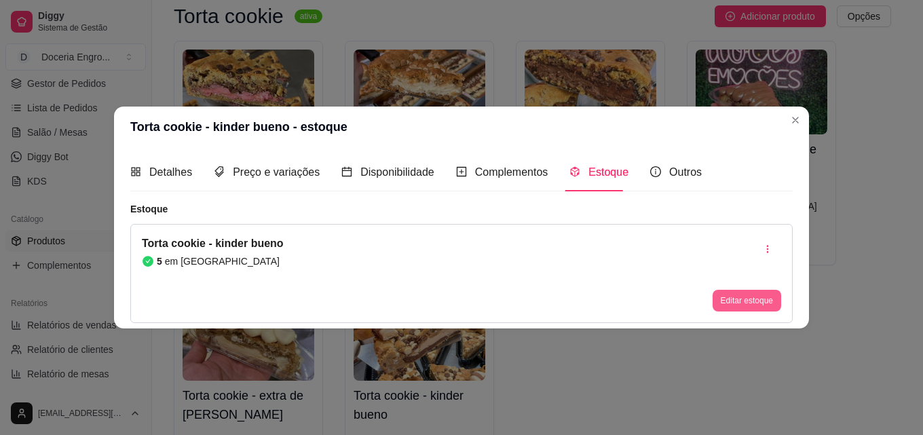
click at [741, 303] on button "Editar estoque" at bounding box center [746, 301] width 69 height 22
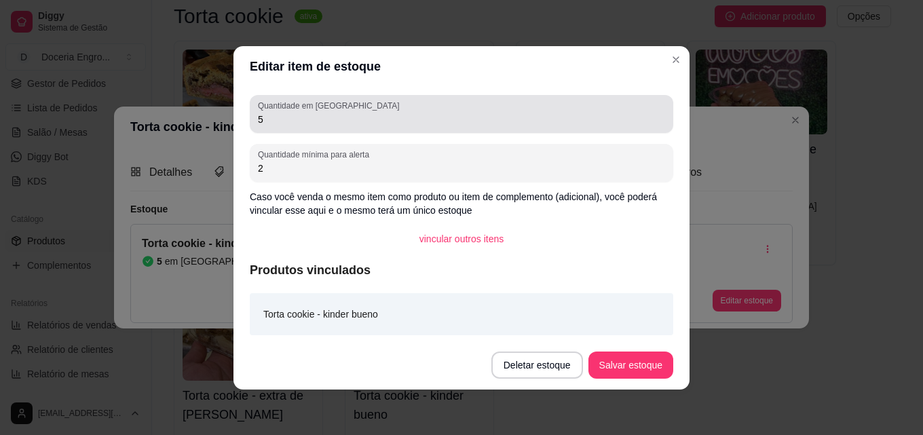
click at [335, 119] on input "5" at bounding box center [461, 120] width 407 height 14
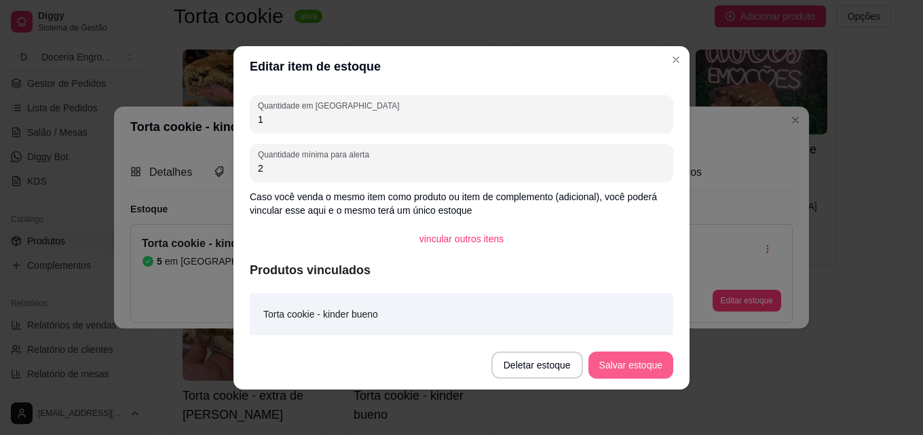
type input "1"
click at [633, 368] on button "Salvar estoque" at bounding box center [630, 364] width 85 height 27
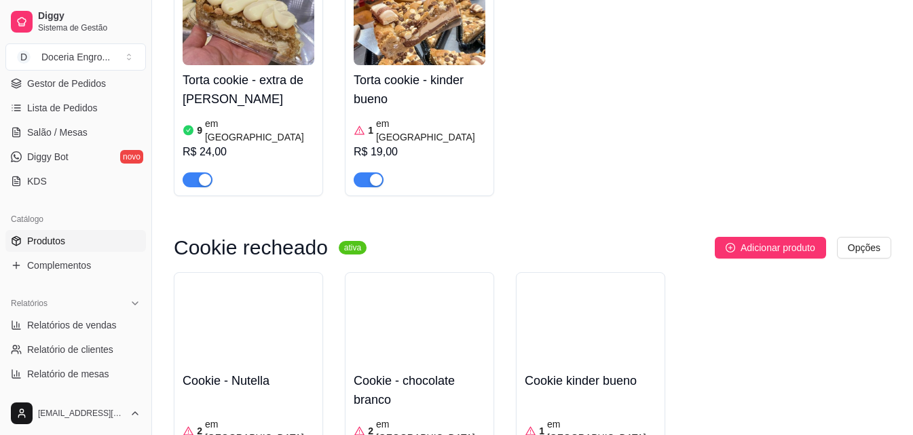
scroll to position [2782, 0]
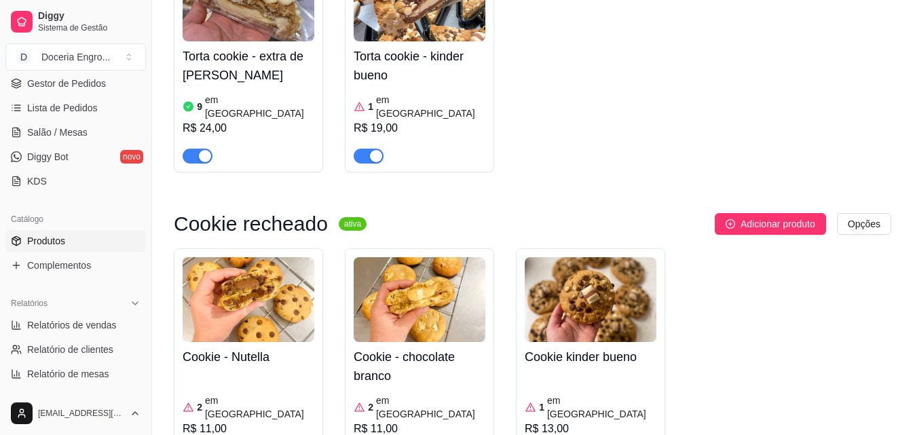
click at [221, 394] on article "em [GEOGRAPHIC_DATA]" at bounding box center [259, 407] width 109 height 27
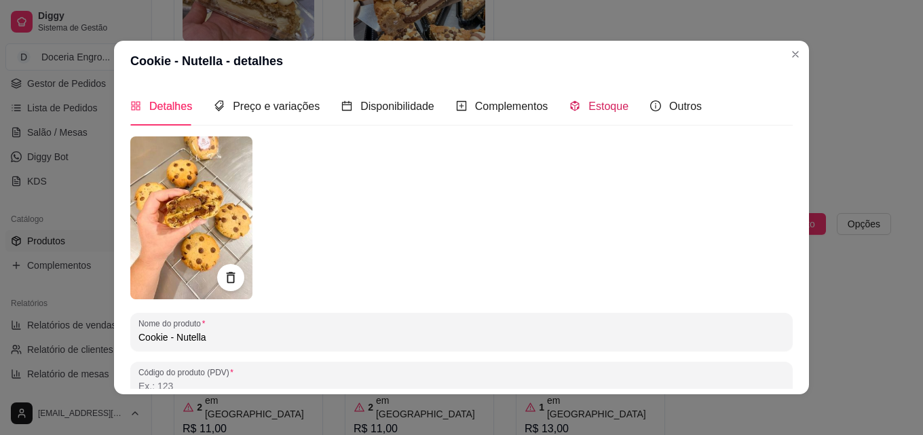
click at [613, 109] on span "Estoque" at bounding box center [608, 106] width 40 height 12
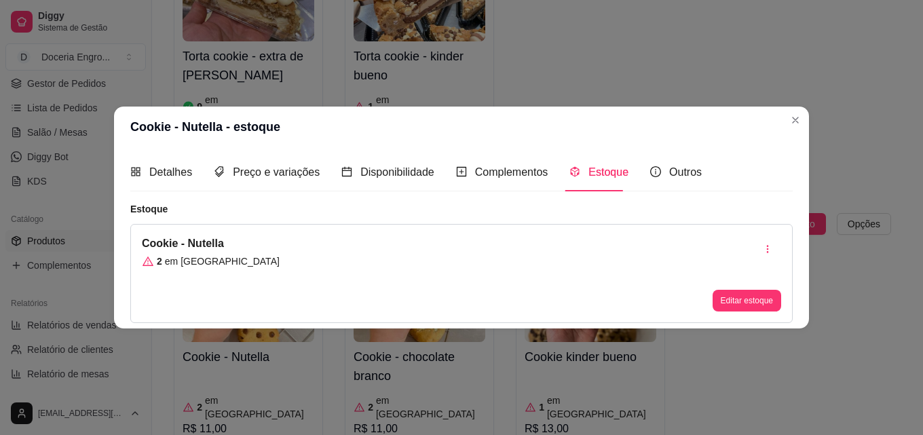
click at [734, 304] on button "Editar estoque" at bounding box center [746, 301] width 69 height 22
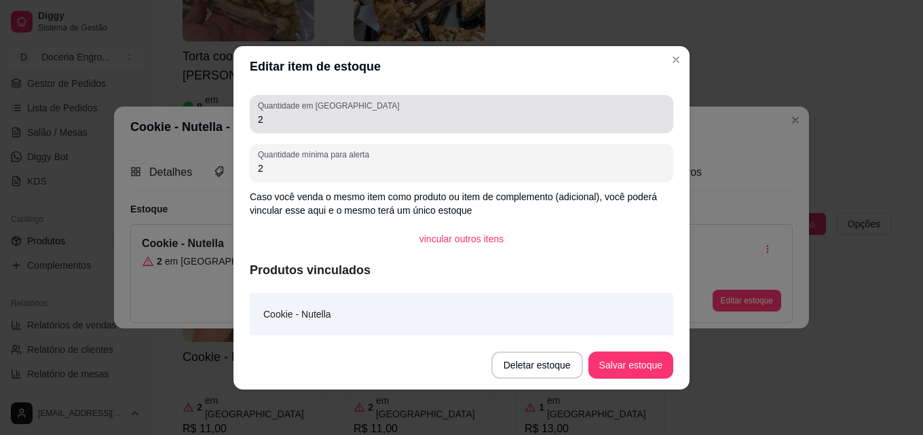
click at [270, 119] on input "2" at bounding box center [461, 120] width 407 height 14
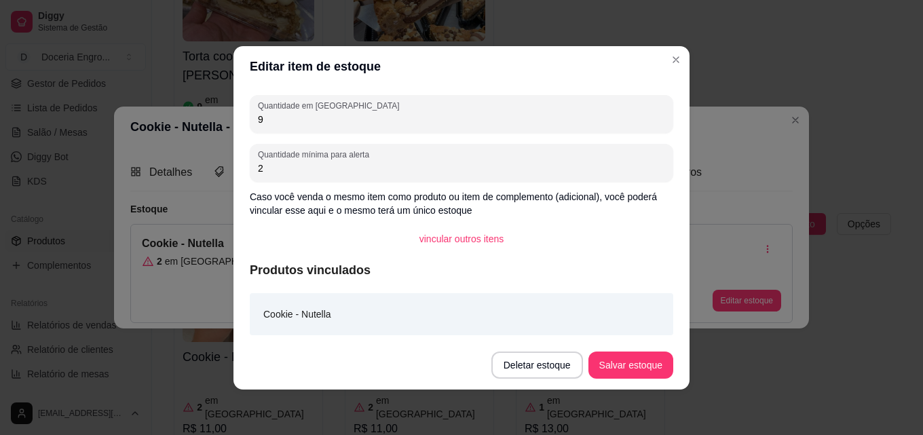
type input "9"
click at [598, 359] on button "Salvar estoque" at bounding box center [630, 364] width 83 height 26
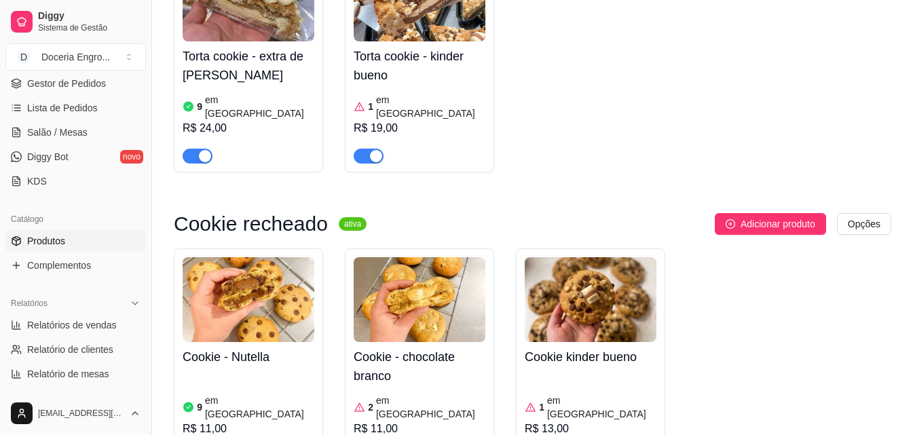
click at [789, 248] on div "Cookie - Nutella 9 em estoque R$ 11,00 Cookie - chocolate branco 2 em estoque R…" at bounding box center [532, 360] width 717 height 225
click at [373, 400] on article "2" at bounding box center [370, 407] width 5 height 14
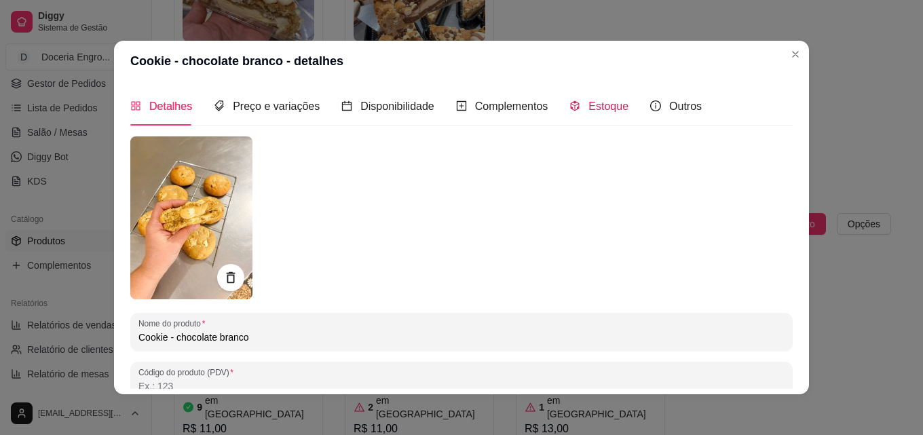
click at [594, 102] on span "Estoque" at bounding box center [608, 106] width 40 height 12
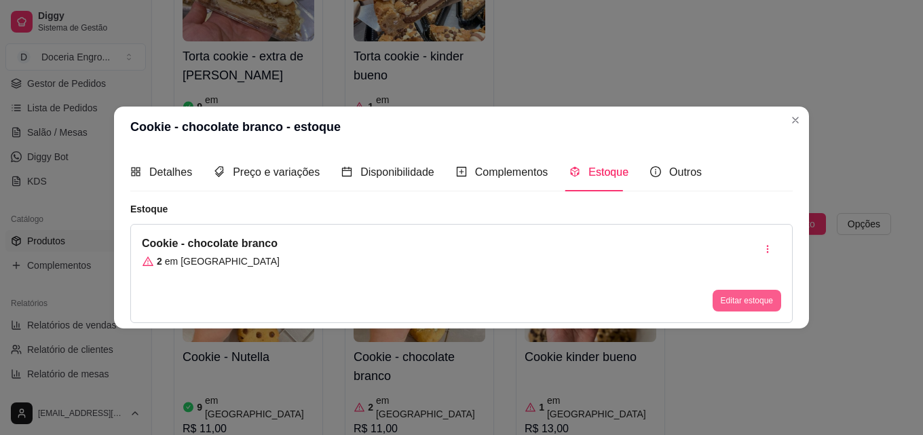
click at [740, 299] on button "Editar estoque" at bounding box center [746, 301] width 69 height 22
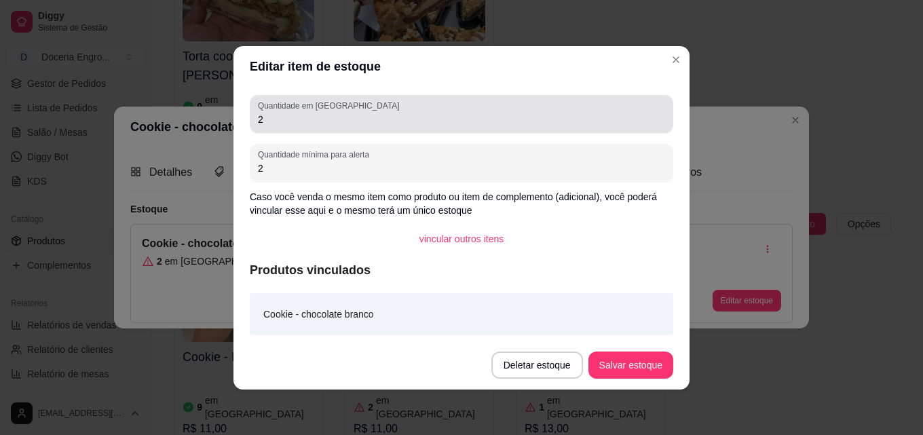
click at [265, 121] on input "2" at bounding box center [461, 120] width 407 height 14
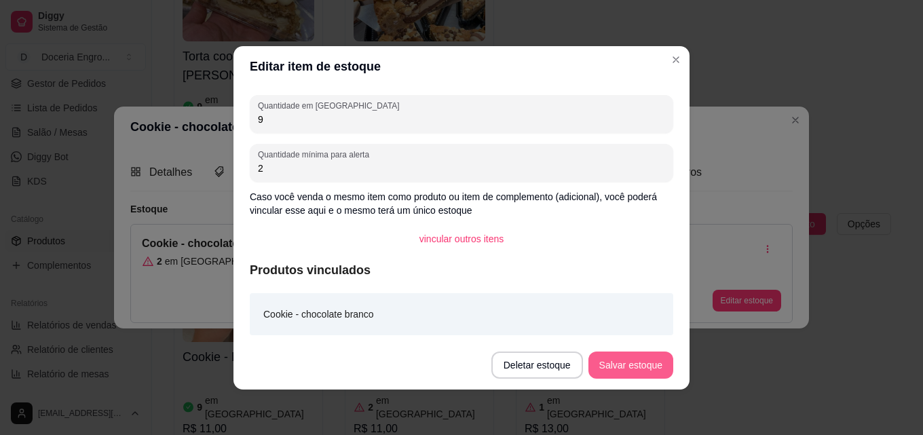
type input "9"
click at [638, 359] on button "Salvar estoque" at bounding box center [630, 364] width 85 height 27
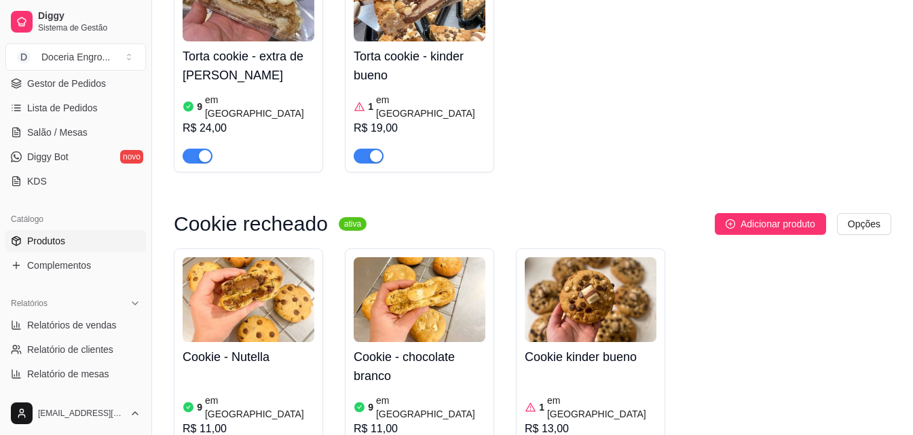
click at [793, 248] on div "Cookie - Nutella 9 em estoque R$ 11,00 Cookie - chocolate branco 9 em estoque R…" at bounding box center [532, 360] width 717 height 225
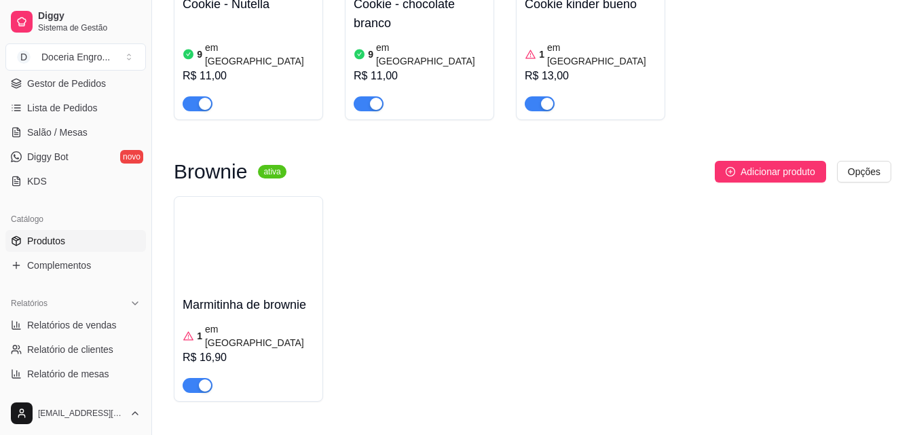
scroll to position [3189, 0]
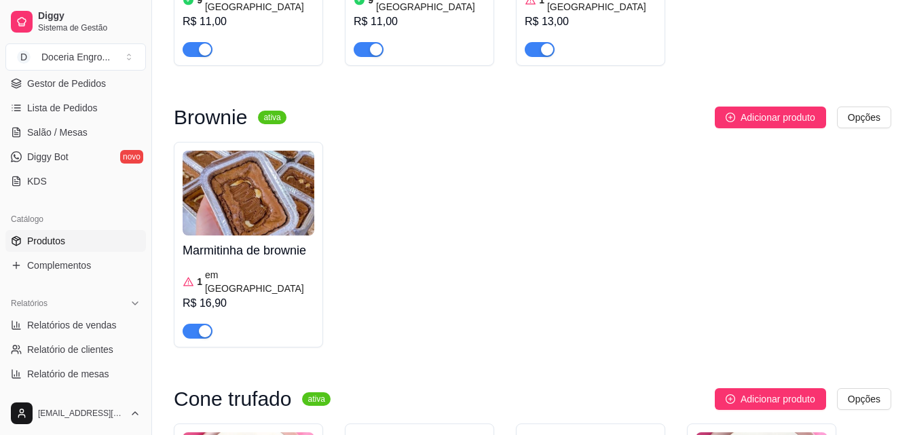
click at [227, 235] on div "Marmitinha de brownie 1 em estoque R$ 16,90" at bounding box center [249, 286] width 132 height 103
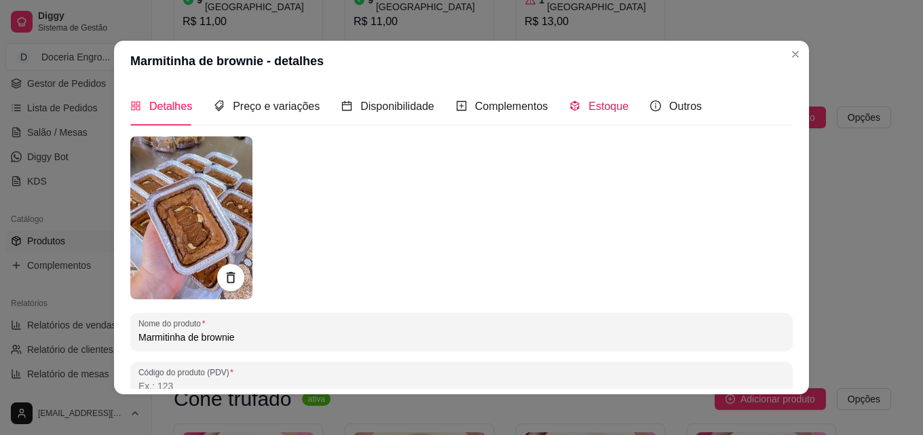
click at [575, 103] on div "Estoque" at bounding box center [598, 106] width 59 height 17
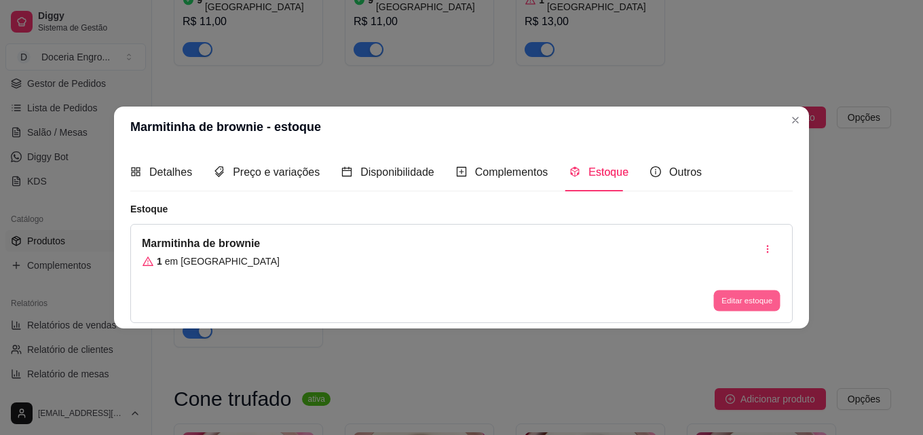
click at [724, 301] on button "Editar estoque" at bounding box center [746, 300] width 66 height 21
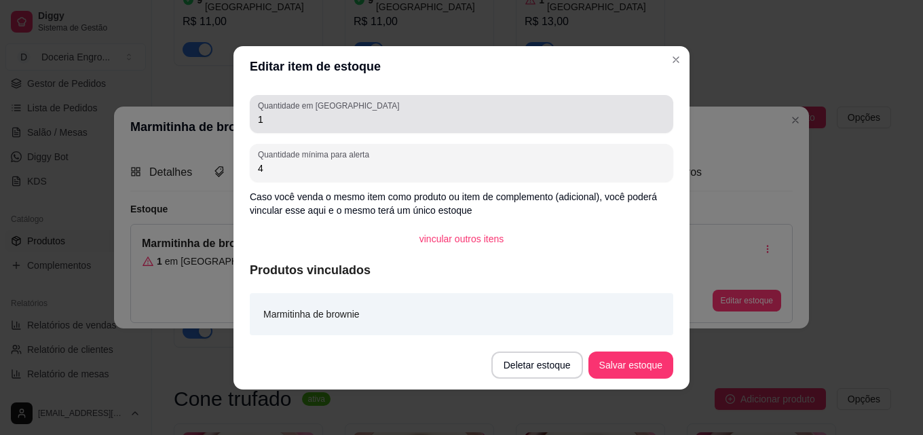
click at [280, 130] on div "Quantidade em estoque 1" at bounding box center [461, 114] width 423 height 38
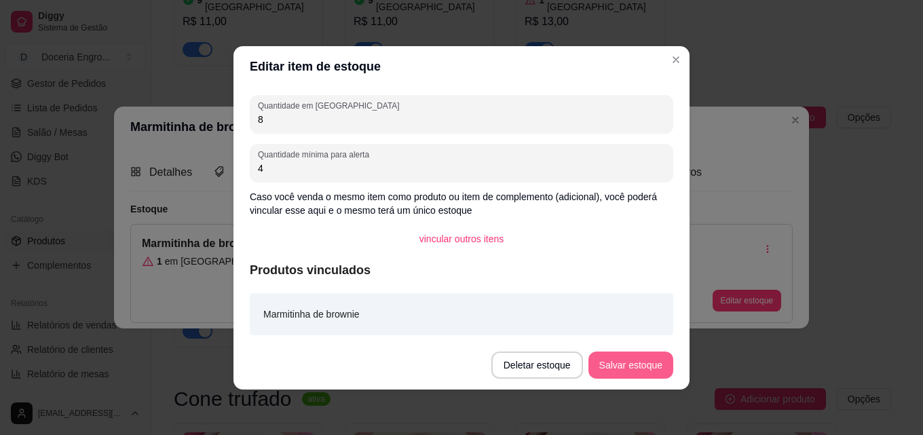
type input "8"
click at [621, 375] on button "Salvar estoque" at bounding box center [630, 364] width 85 height 27
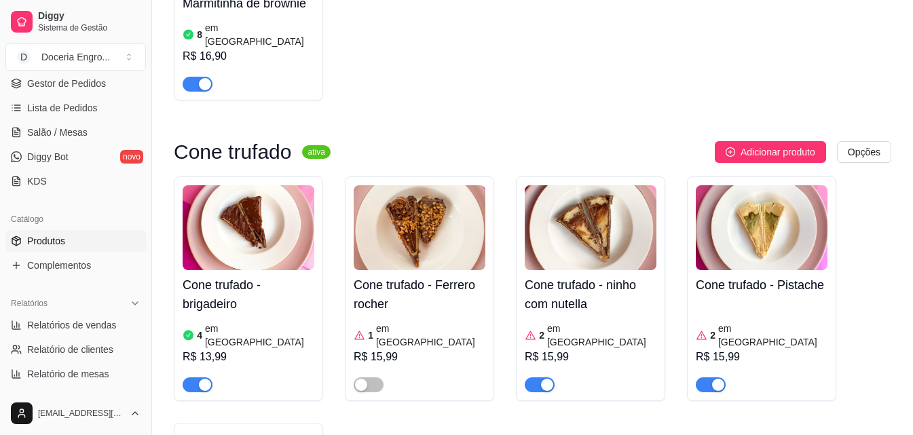
scroll to position [3460, 0]
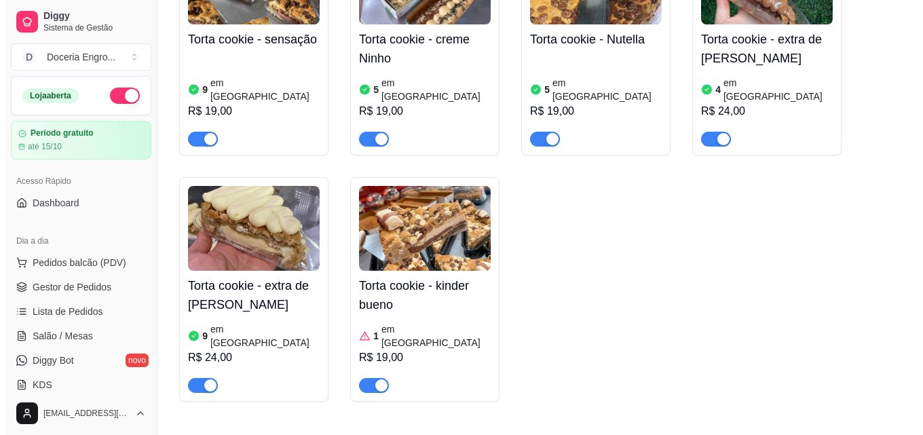
scroll to position [2510, 0]
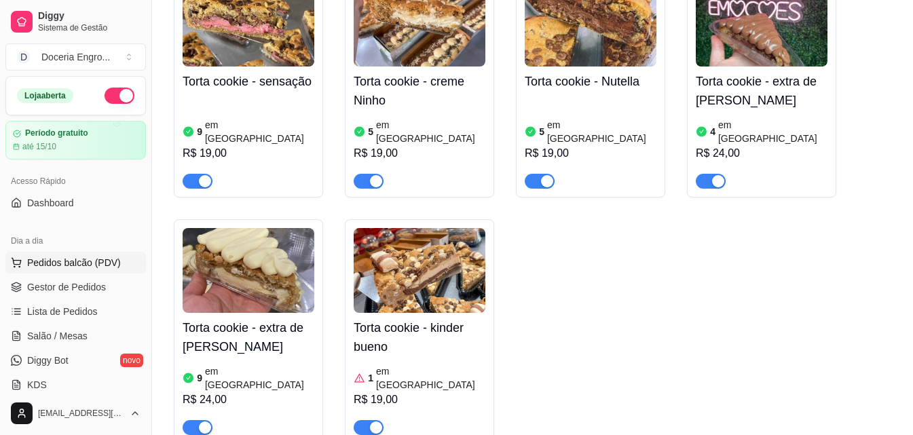
click at [113, 259] on span "Pedidos balcão (PDV)" at bounding box center [74, 263] width 94 height 14
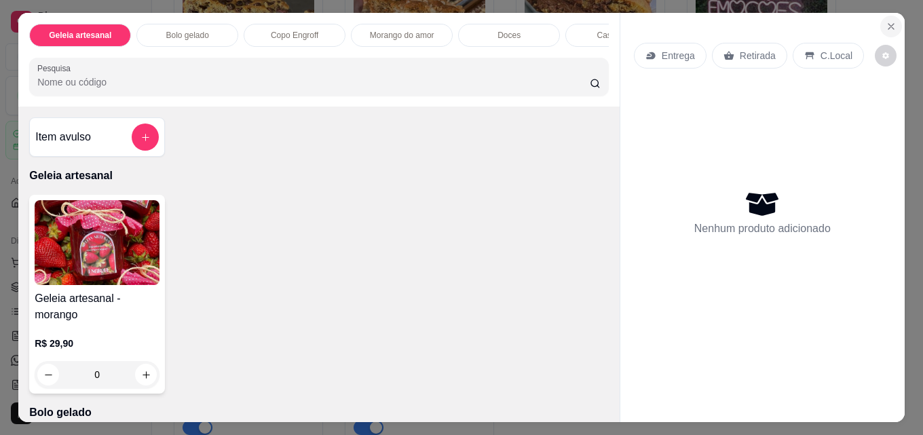
click at [891, 21] on icon "Close" at bounding box center [890, 26] width 11 height 11
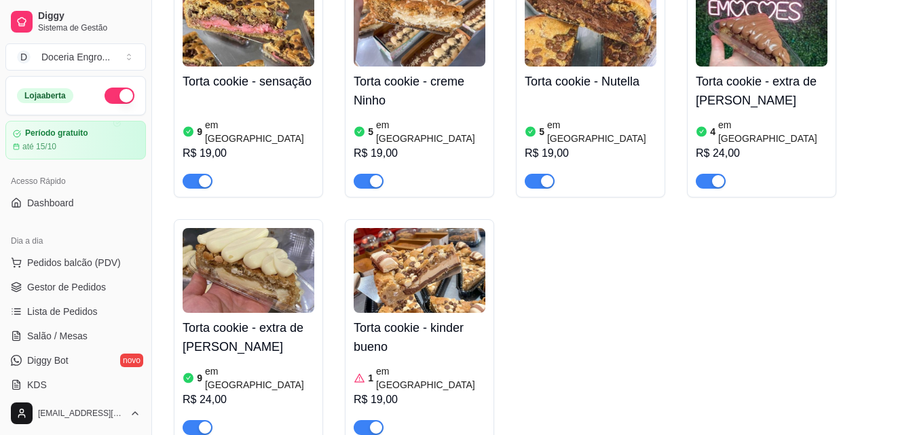
click at [550, 196] on div "Torta cookie - sensação 9 em estoque R$ 19,00 Torta cookie - creme Ninho 5 em e…" at bounding box center [532, 208] width 717 height 471
click at [657, 146] on div "Torta cookie - sensação 9 em estoque R$ 19,00 Torta cookie - creme Ninho 5 em e…" at bounding box center [532, 208] width 717 height 471
click at [79, 259] on span "Pedidos balcão (PDV)" at bounding box center [74, 263] width 94 height 14
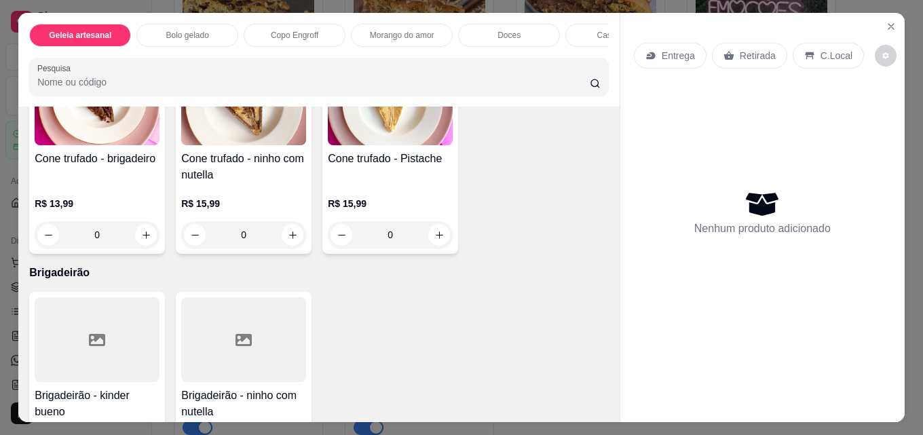
scroll to position [2624, 0]
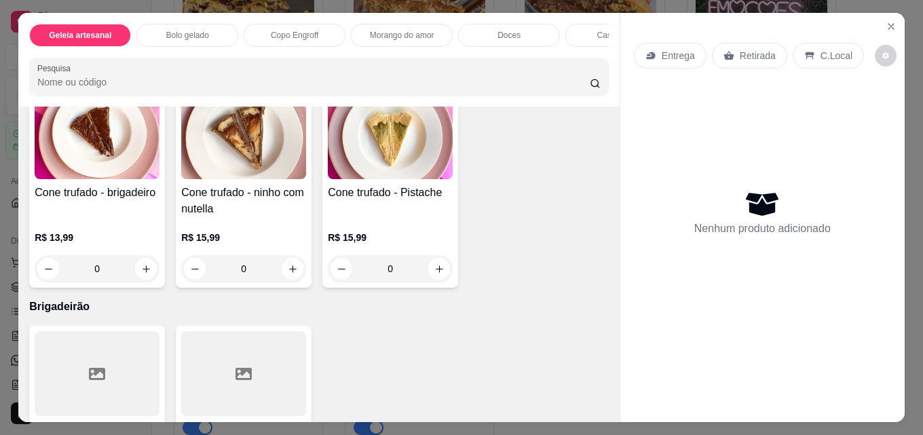
type input "1"
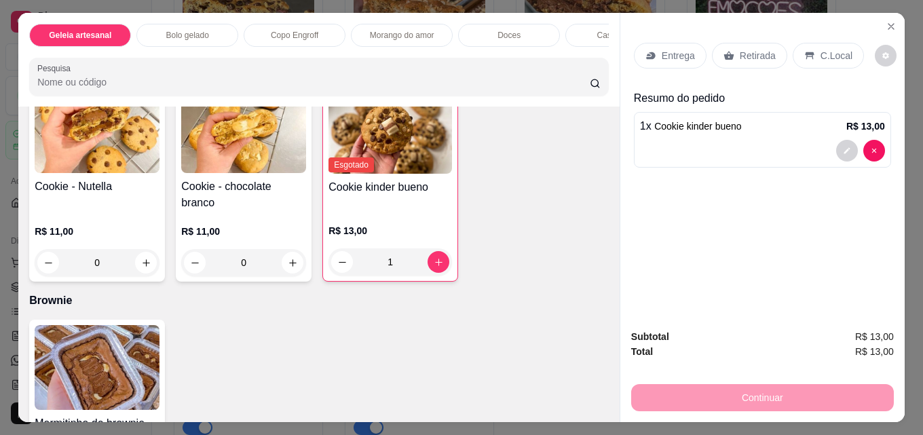
scroll to position [2147, 0]
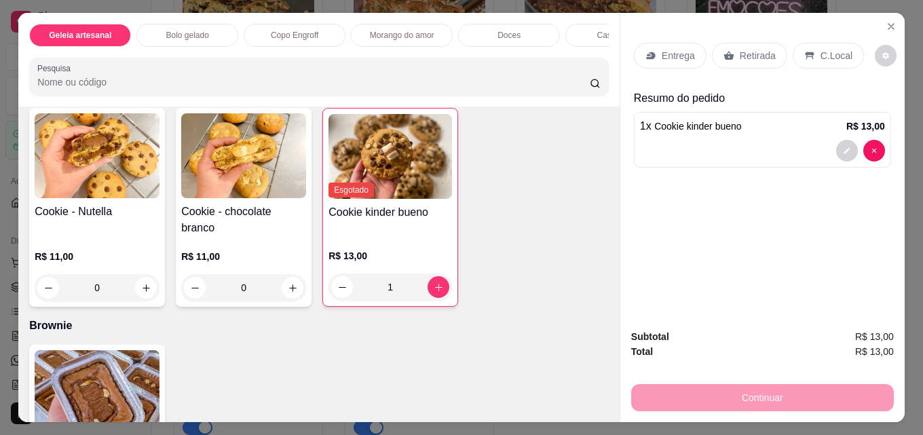
type input "1"
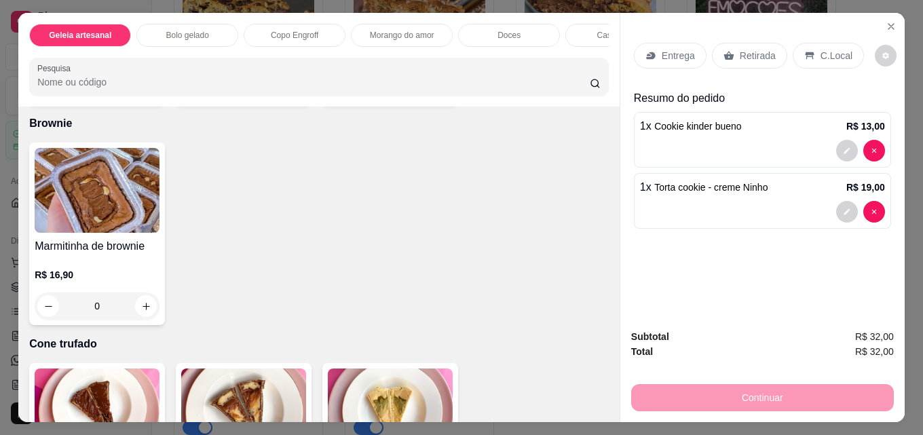
scroll to position [2554, 0]
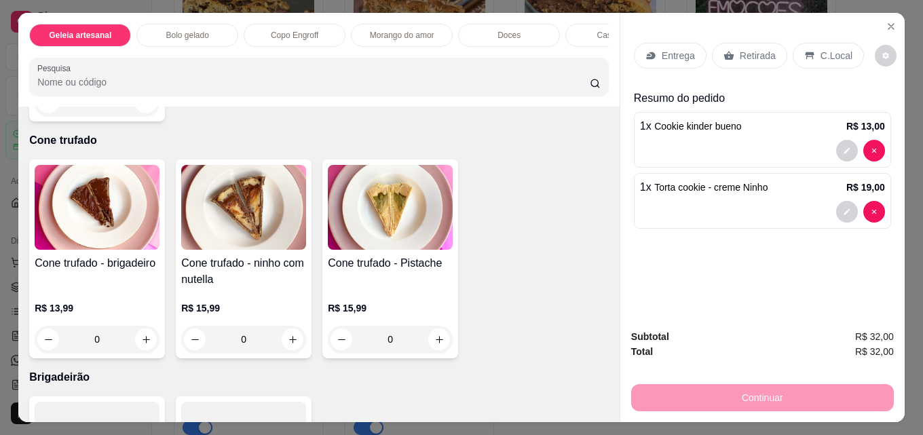
type input "1"
click at [759, 43] on div "Retirada" at bounding box center [749, 56] width 75 height 26
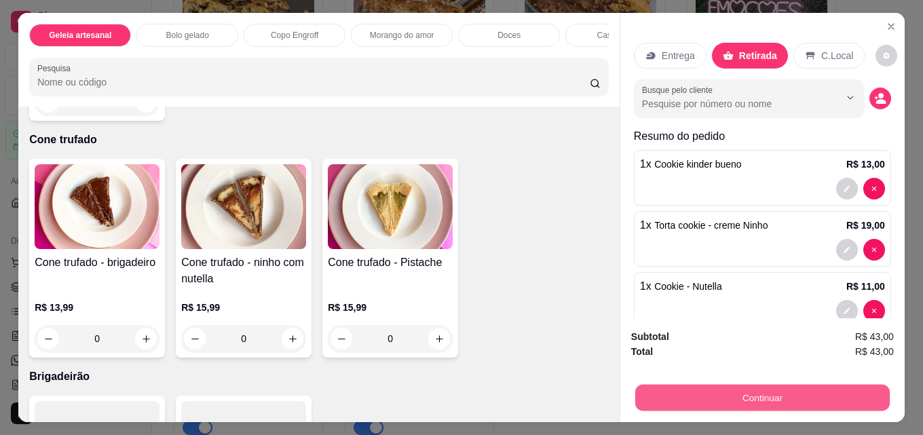
click at [720, 389] on button "Continuar" at bounding box center [762, 397] width 254 height 26
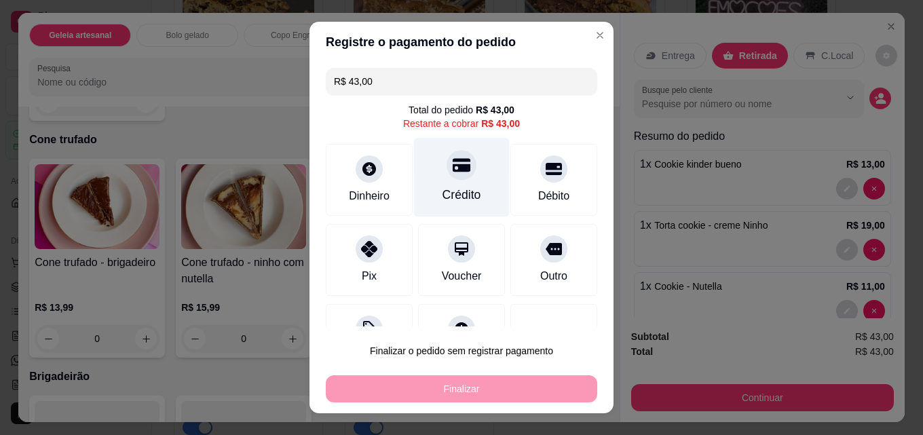
click at [461, 171] on div "Crédito" at bounding box center [462, 177] width 96 height 79
type input "R$ 0,00"
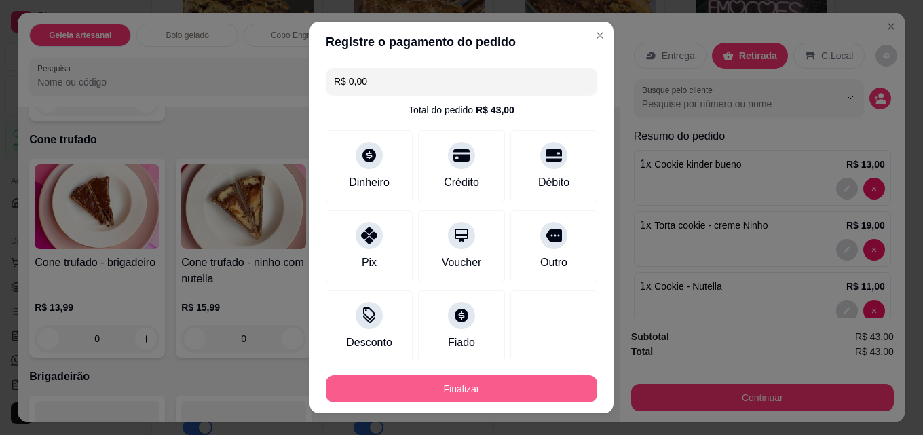
click at [460, 389] on button "Finalizar" at bounding box center [461, 388] width 271 height 27
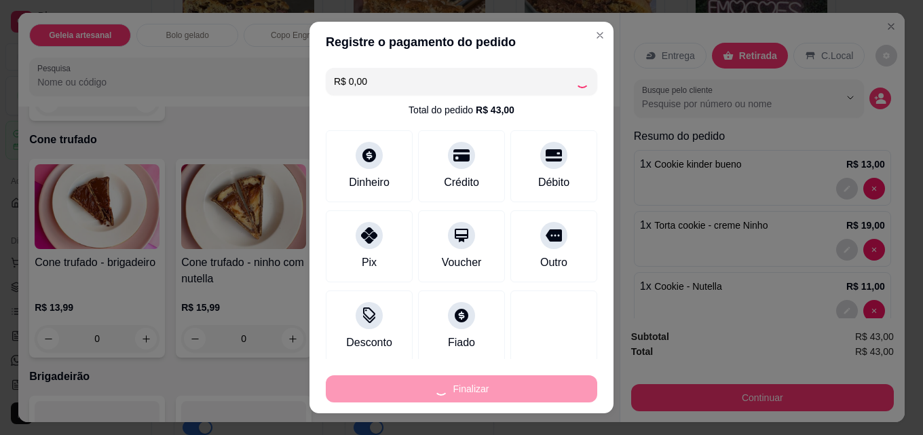
type input "0"
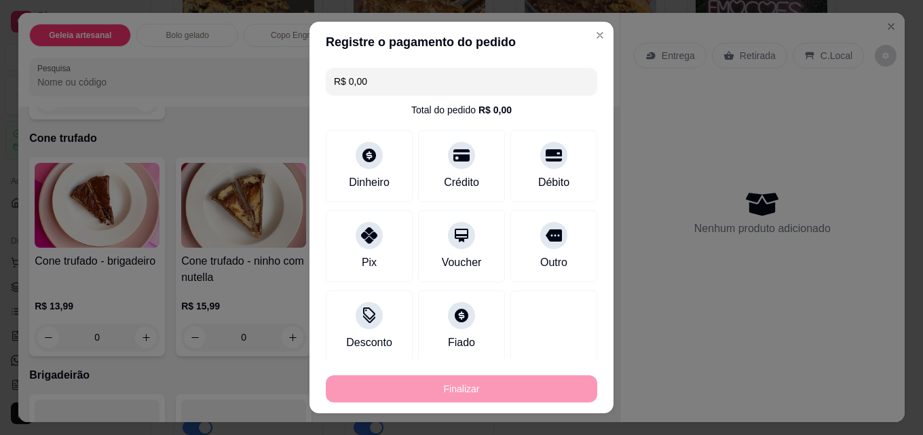
type input "-R$ 43,00"
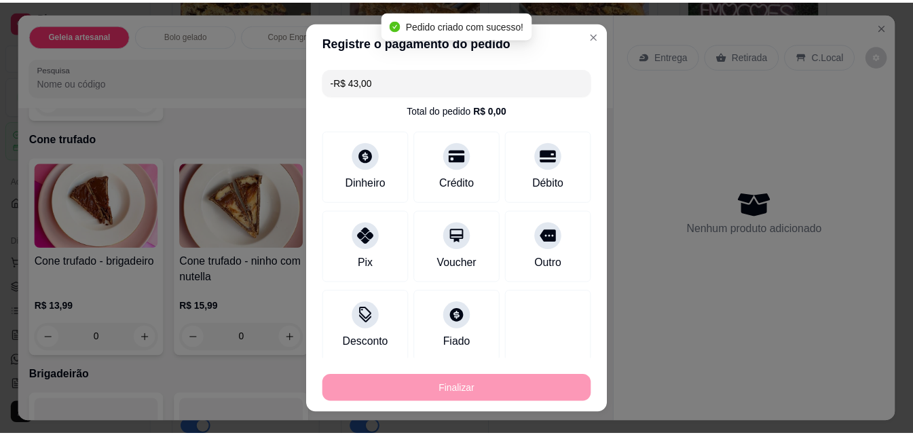
scroll to position [2553, 0]
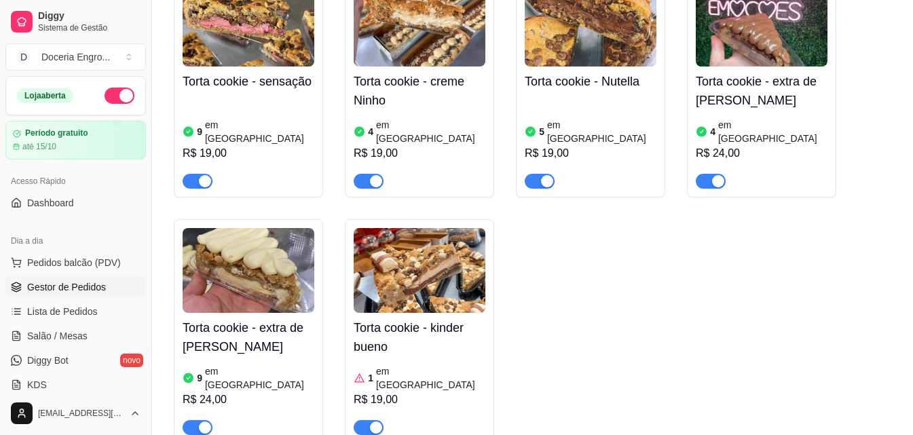
click at [100, 282] on span "Gestor de Pedidos" at bounding box center [66, 287] width 79 height 14
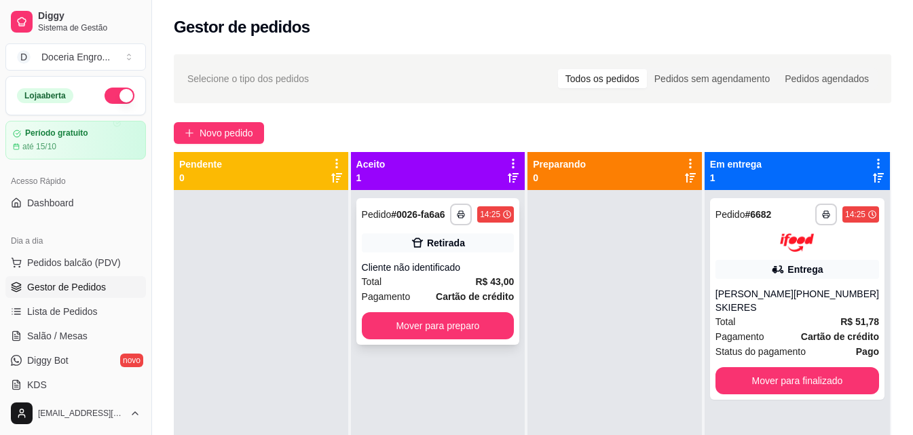
click at [476, 339] on div "**********" at bounding box center [438, 271] width 164 height 147
click at [472, 324] on button "Mover para preparo" at bounding box center [438, 325] width 153 height 27
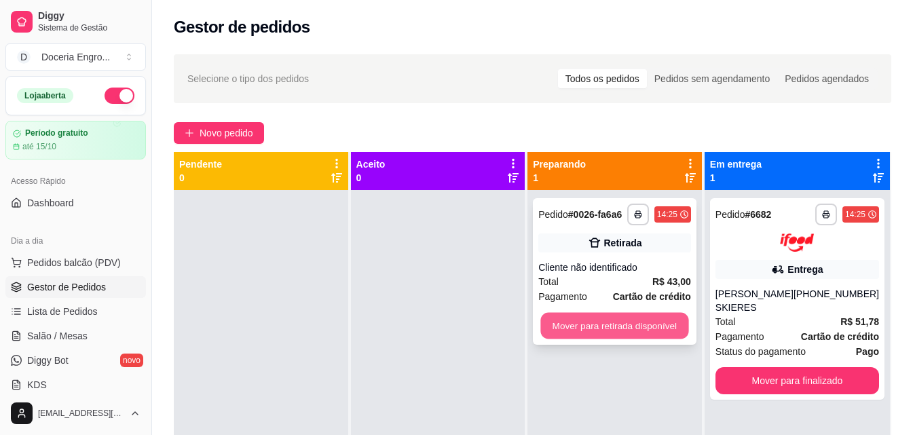
click at [601, 331] on button "Mover para retirada disponível" at bounding box center [615, 326] width 148 height 26
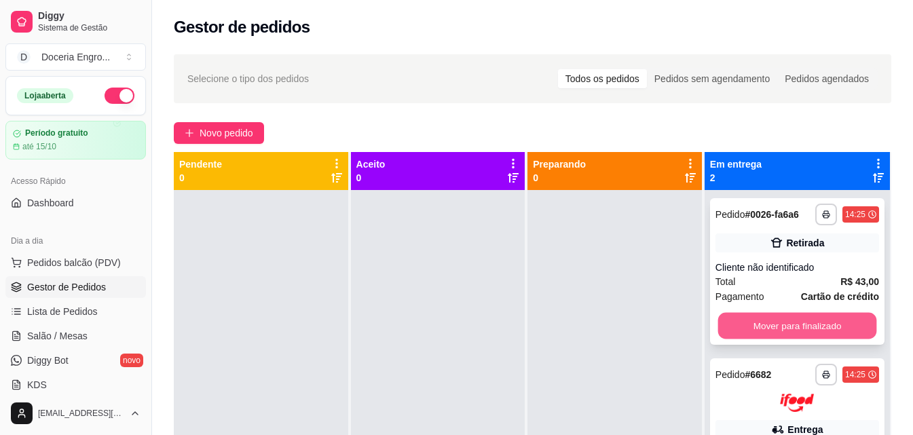
click at [757, 324] on button "Mover para finalizado" at bounding box center [796, 326] width 159 height 26
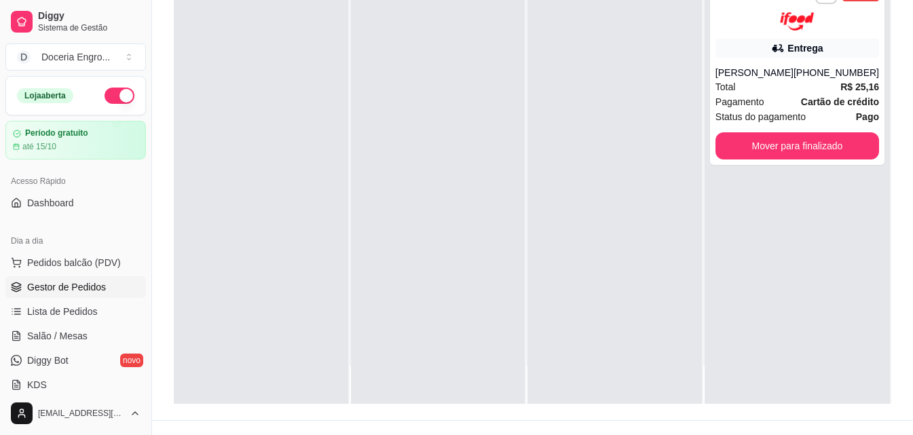
scroll to position [207, 0]
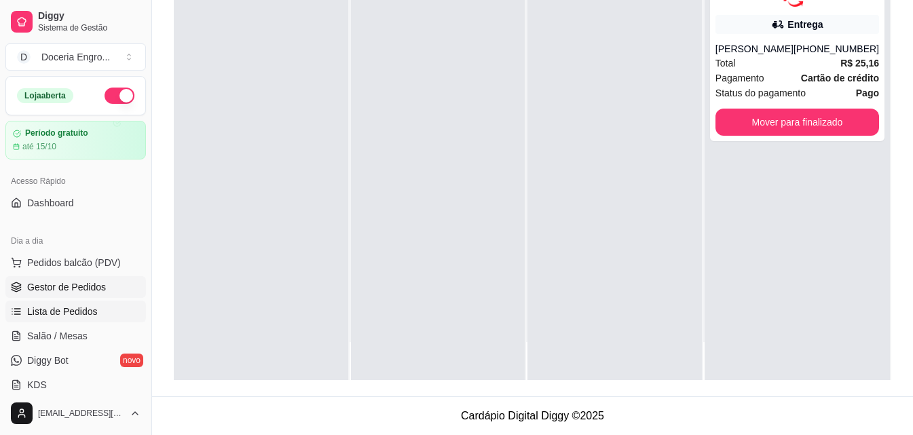
click at [37, 313] on span "Lista de Pedidos" at bounding box center [62, 312] width 71 height 14
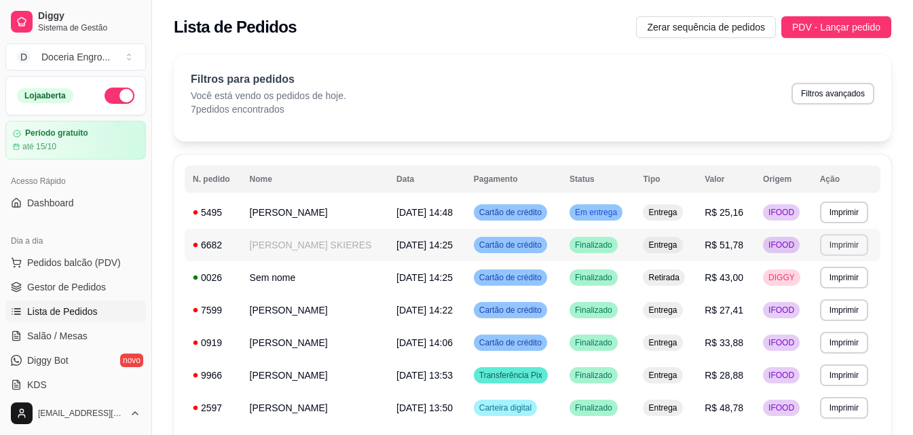
click at [837, 245] on button "Imprimir" at bounding box center [844, 245] width 48 height 22
click at [817, 294] on button "IMPRESSORA" at bounding box center [820, 293] width 98 height 22
click at [33, 265] on span "Pedidos balcão (PDV)" at bounding box center [74, 263] width 94 height 14
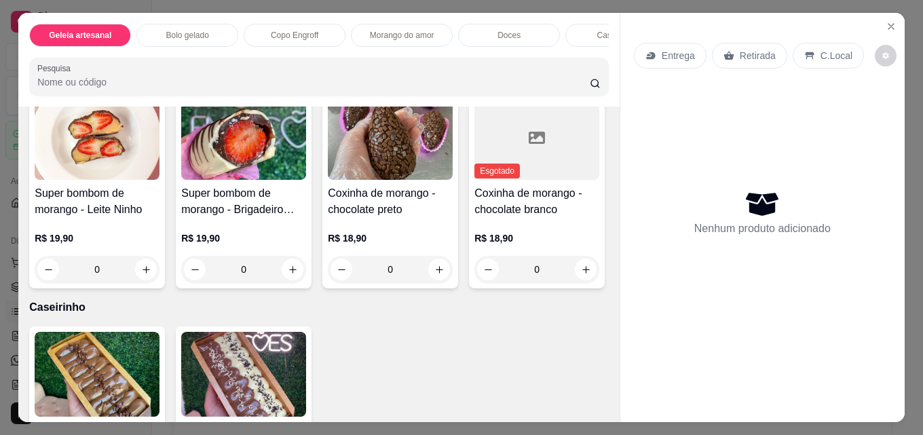
scroll to position [1212, 0]
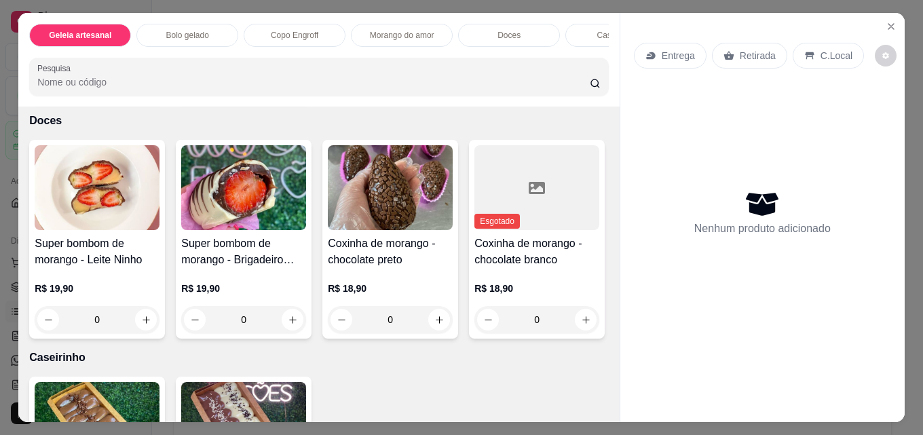
click at [142, 86] on icon "increase-product-quantity" at bounding box center [145, 82] width 7 height 7
type input "1"
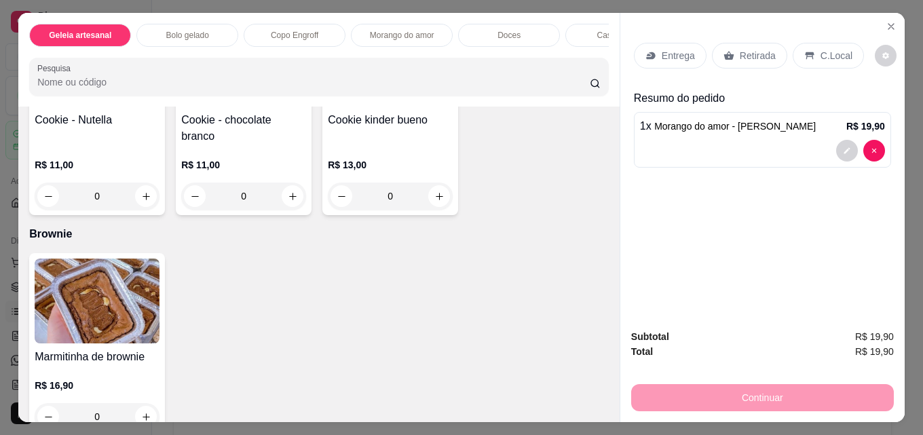
scroll to position [2090, 0]
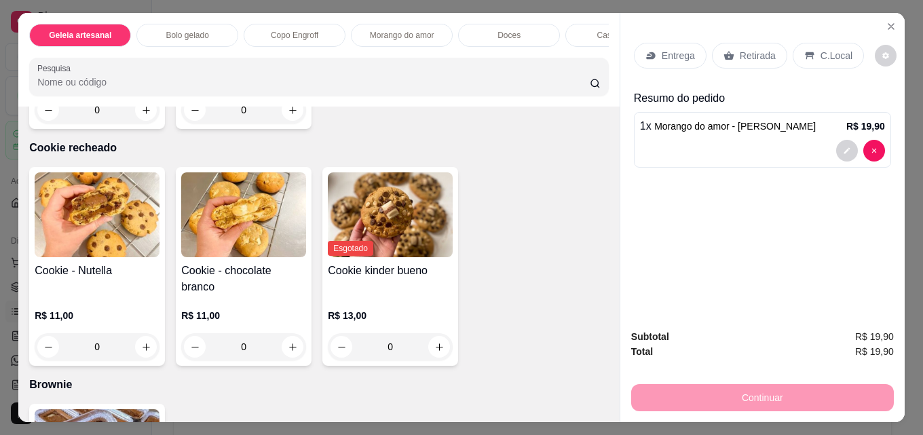
type input "1"
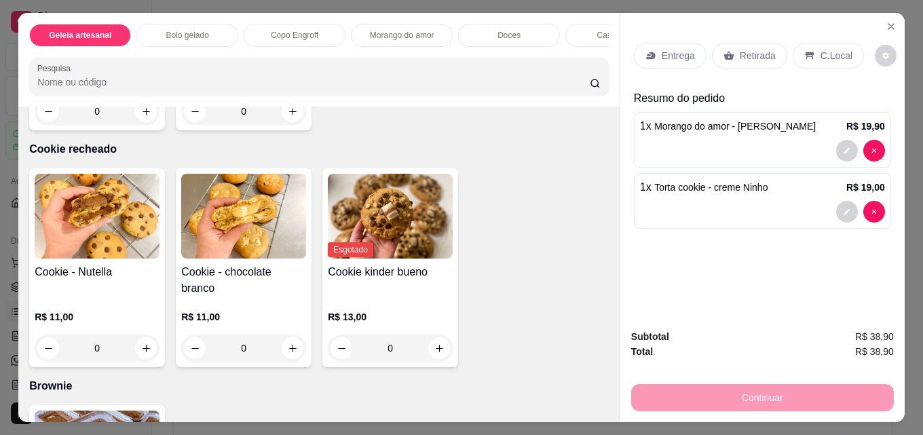
click at [756, 50] on p "Retirada" at bounding box center [758, 56] width 36 height 14
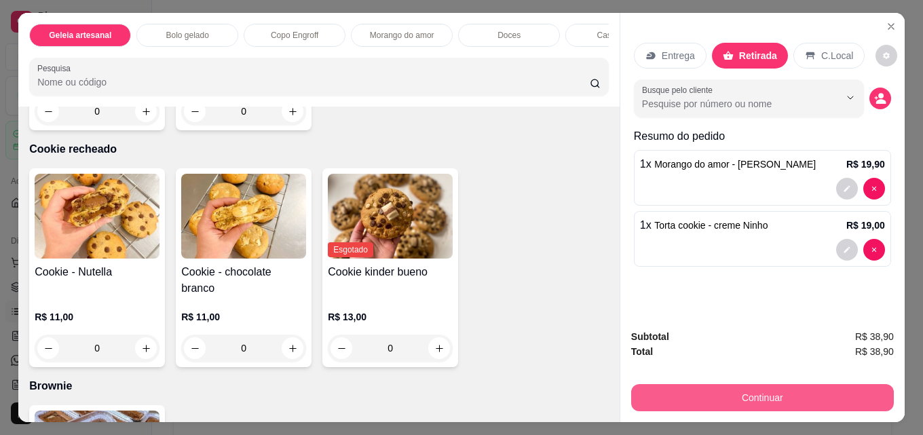
click at [782, 398] on button "Continuar" at bounding box center [762, 397] width 263 height 27
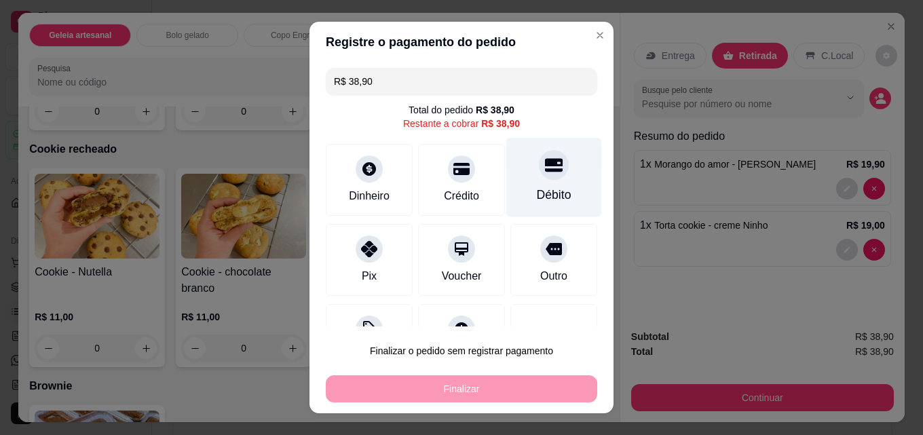
click at [550, 169] on div "Débito" at bounding box center [554, 177] width 96 height 79
type input "R$ 0,00"
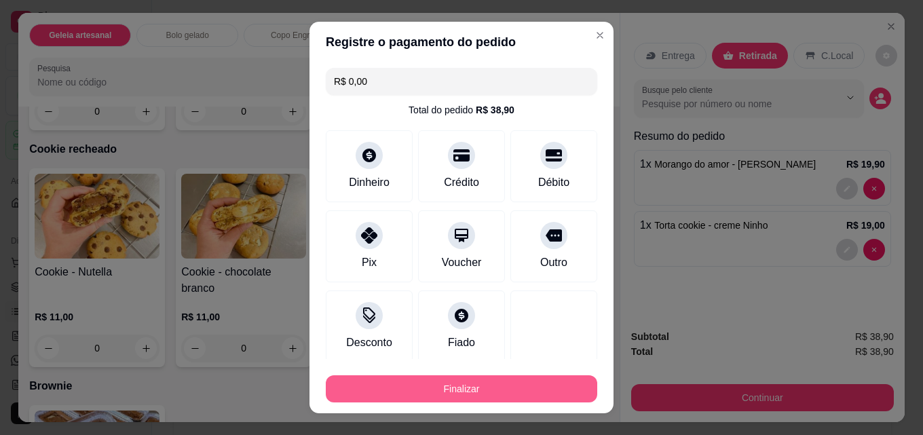
click at [499, 387] on button "Finalizar" at bounding box center [461, 388] width 271 height 27
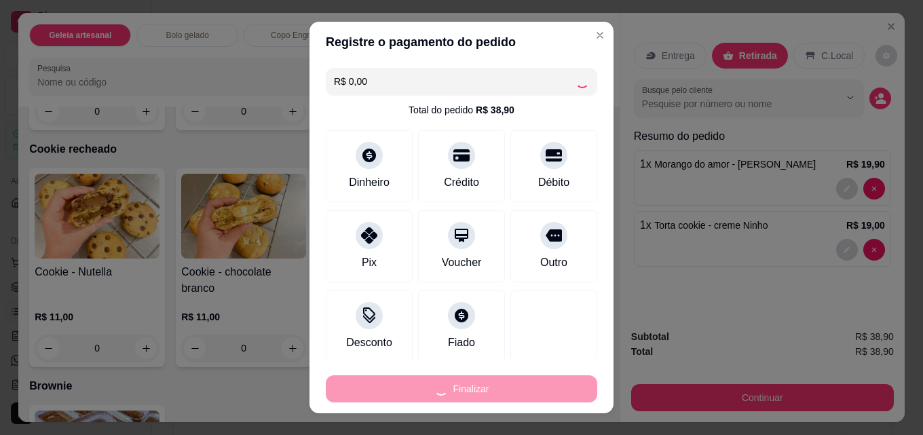
type input "0"
type input "-R$ 38,90"
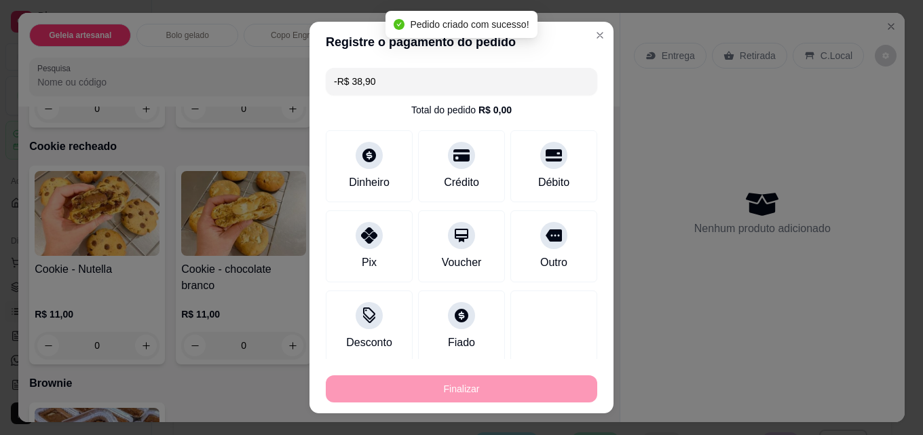
scroll to position [2088, 0]
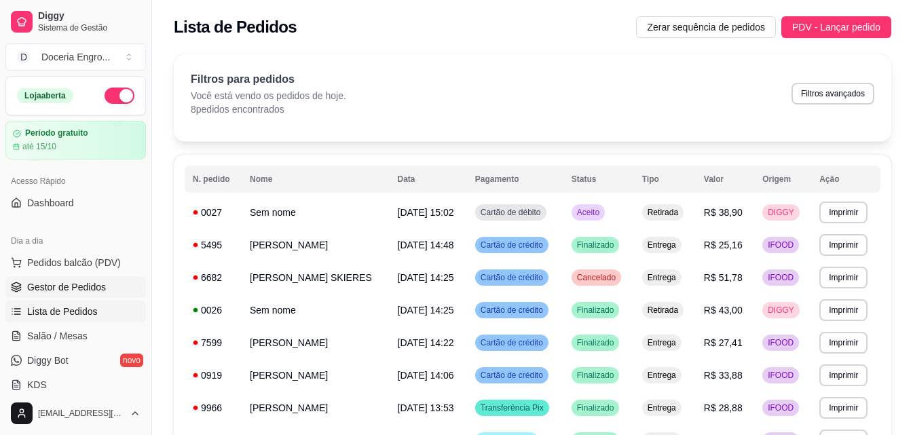
click at [60, 285] on span "Gestor de Pedidos" at bounding box center [66, 287] width 79 height 14
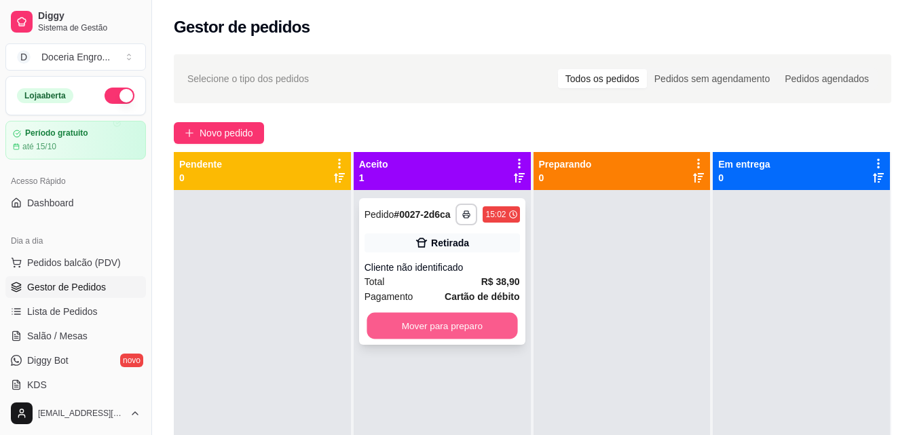
click at [410, 328] on button "Mover para preparo" at bounding box center [441, 326] width 151 height 26
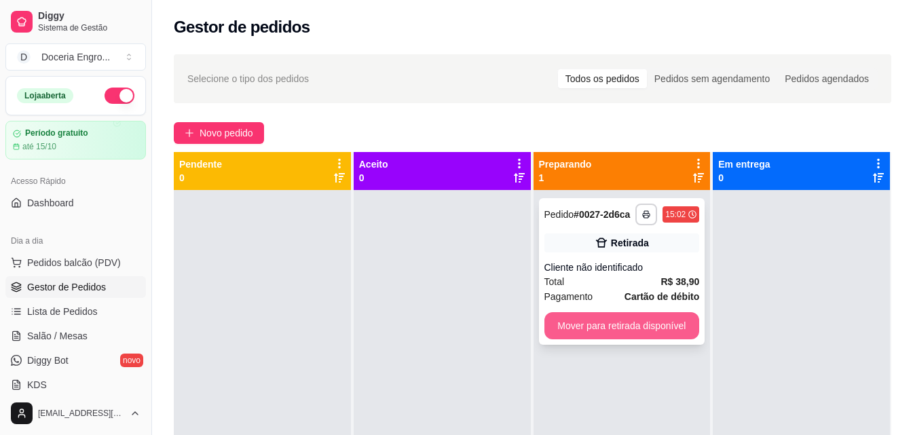
click at [673, 317] on button "Mover para retirada disponível" at bounding box center [621, 325] width 155 height 27
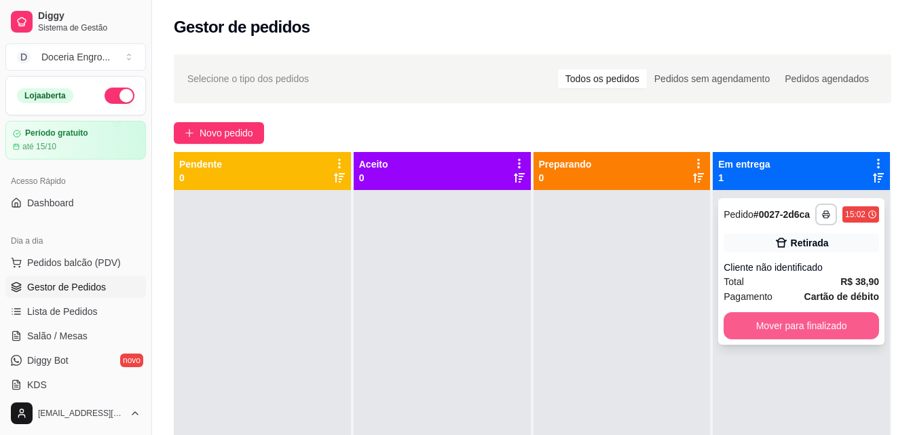
click at [783, 318] on button "Mover para finalizado" at bounding box center [800, 325] width 155 height 27
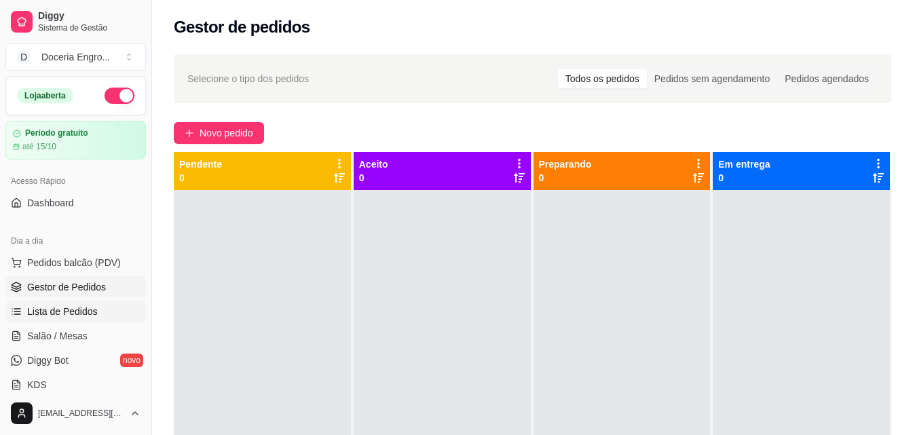
click at [84, 314] on span "Lista de Pedidos" at bounding box center [62, 312] width 71 height 14
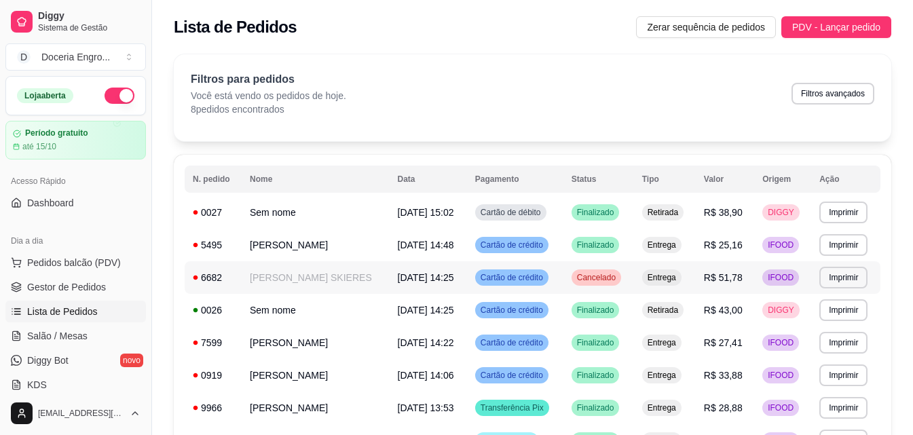
click at [306, 273] on td "[PERSON_NAME] SKIERES" at bounding box center [316, 277] width 148 height 33
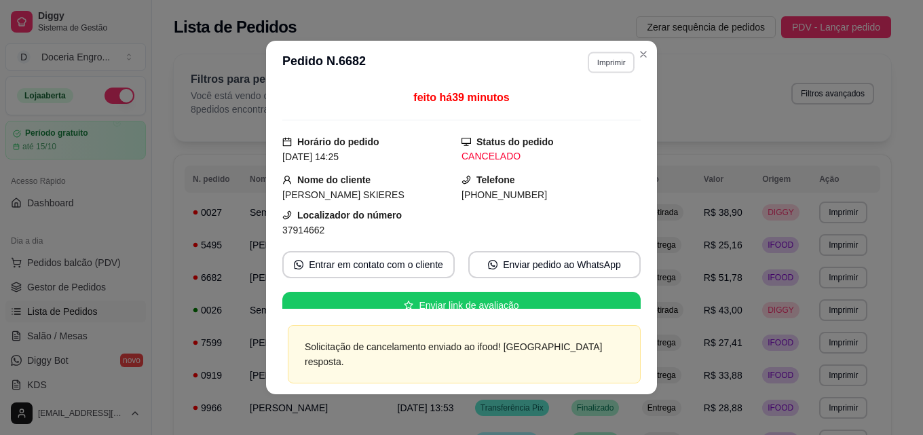
click at [612, 60] on button "Imprimir" at bounding box center [611, 62] width 47 height 21
click at [601, 105] on button "IMPRESSORA" at bounding box center [582, 110] width 98 height 22
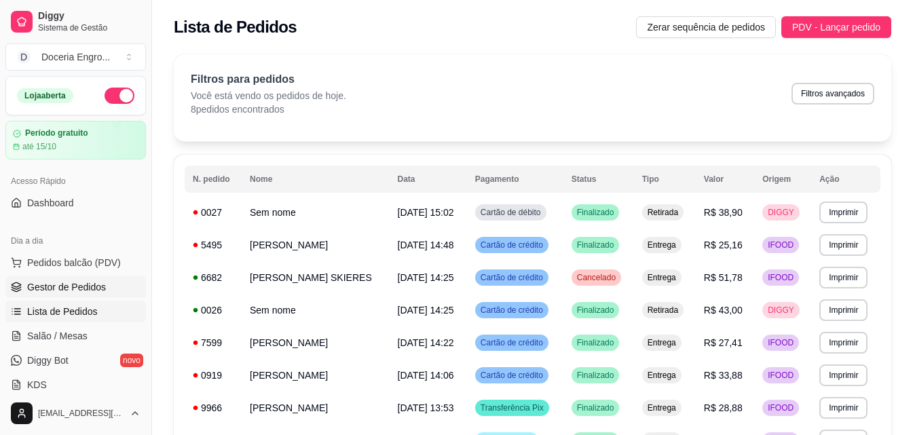
click at [107, 282] on link "Gestor de Pedidos" at bounding box center [75, 287] width 140 height 22
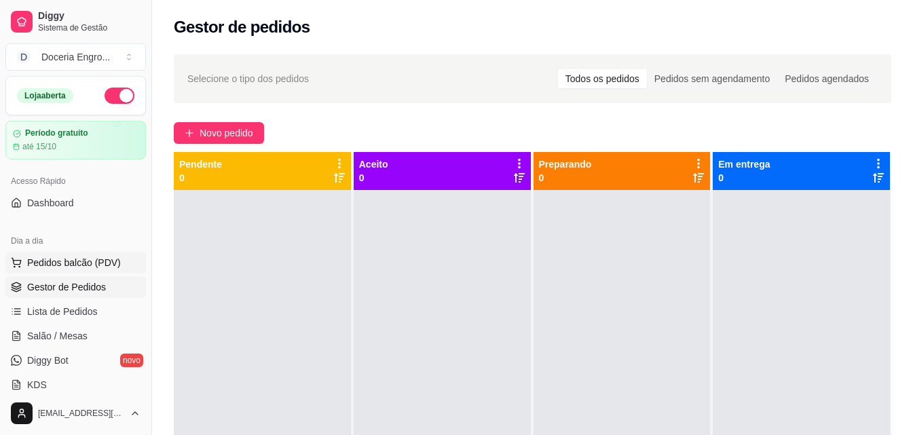
click at [42, 263] on span "Pedidos balcão (PDV)" at bounding box center [74, 263] width 94 height 14
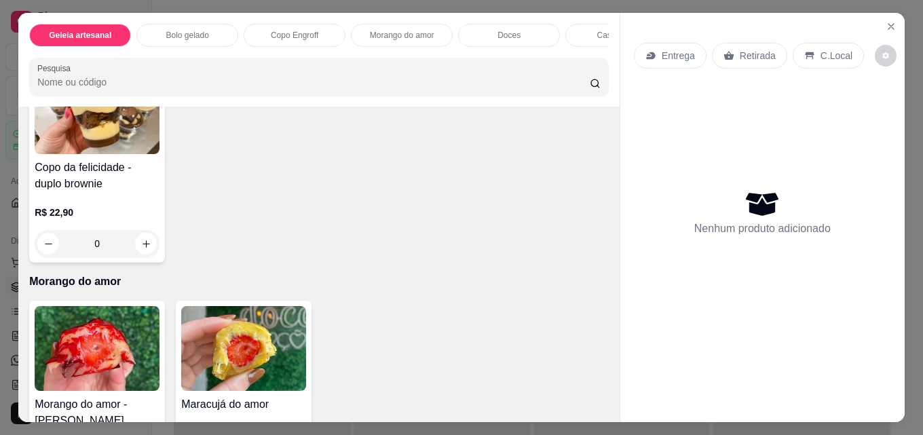
scroll to position [882, 0]
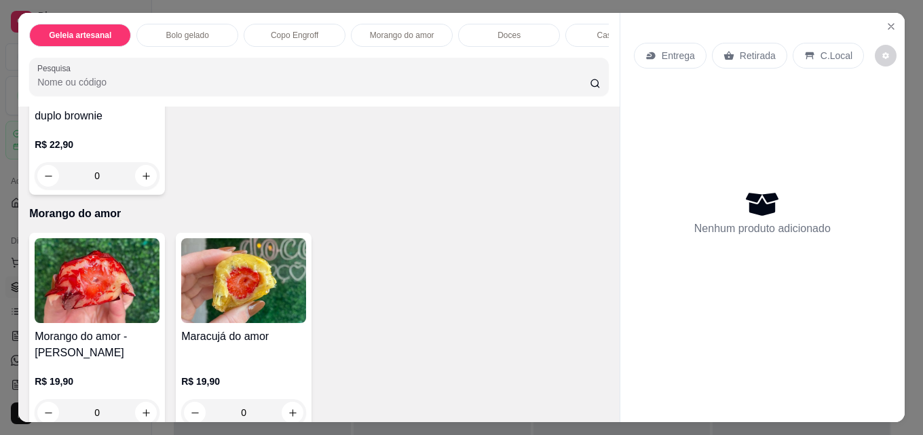
type input "1"
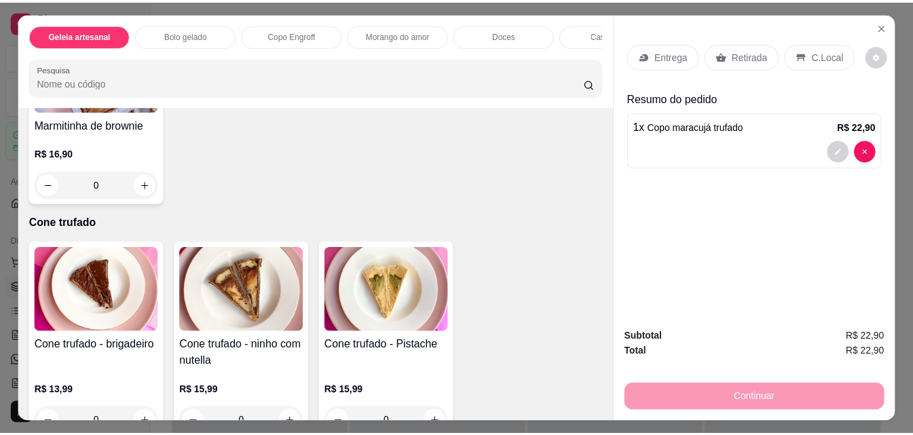
scroll to position [2510, 0]
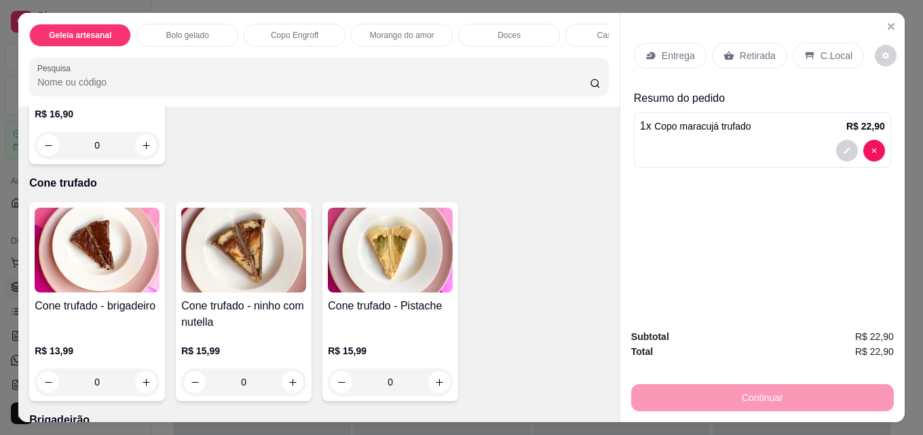
type input "1"
click at [740, 55] on p "Retirada" at bounding box center [758, 56] width 36 height 14
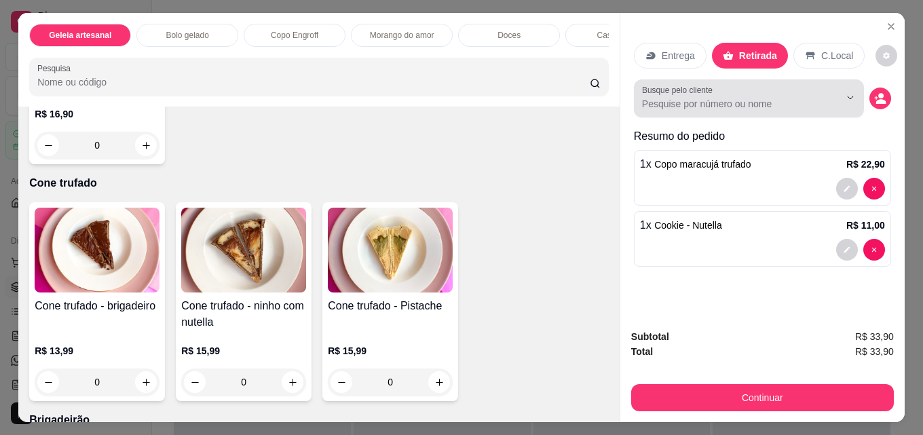
click at [727, 100] on input "Busque pelo cliente" at bounding box center [730, 104] width 176 height 14
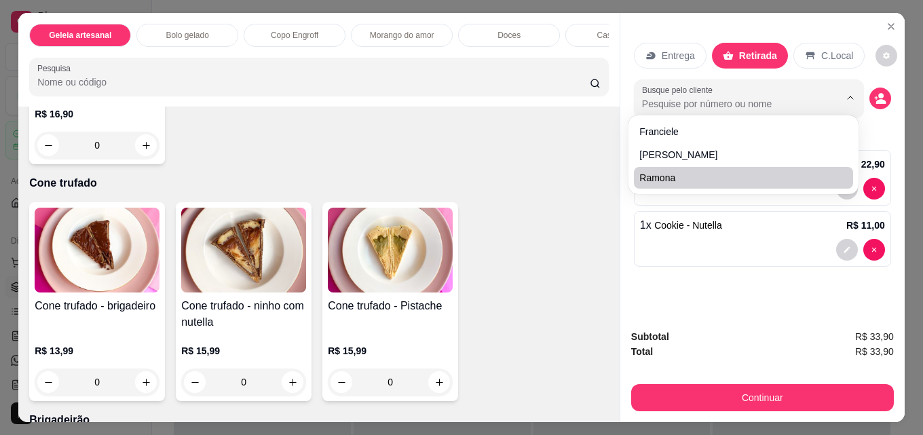
click at [698, 248] on div at bounding box center [762, 250] width 245 height 22
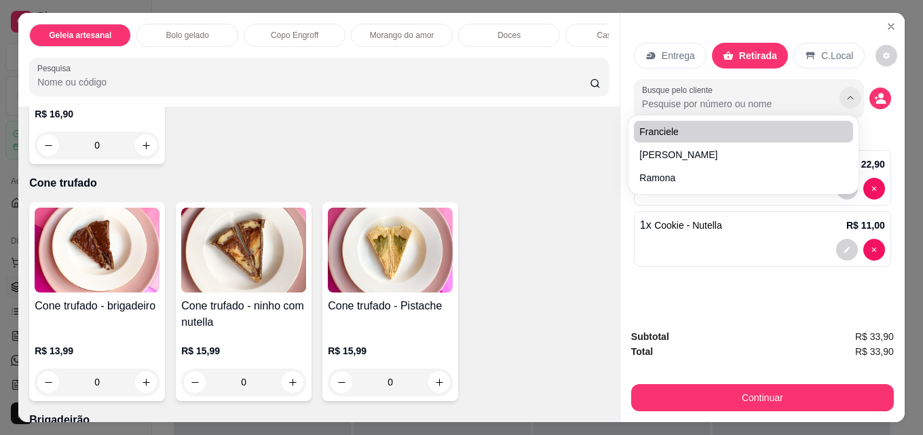
click at [849, 92] on icon "Show suggestions" at bounding box center [850, 97] width 11 height 11
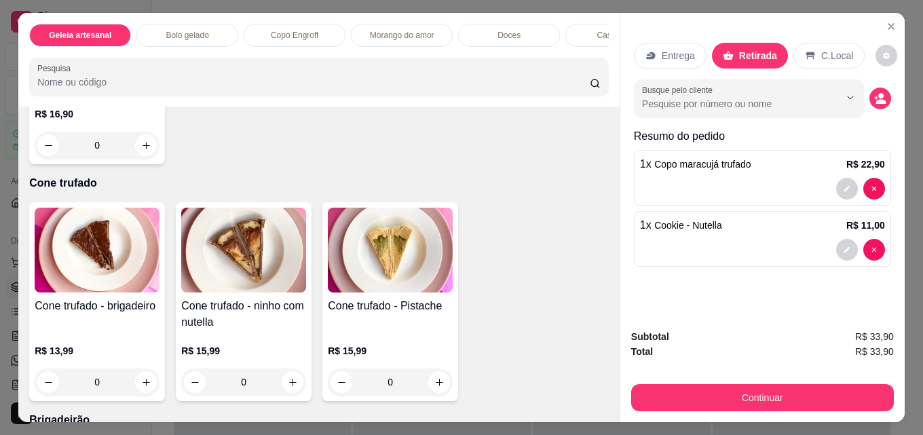
click at [744, 62] on div "Retirada" at bounding box center [750, 56] width 76 height 26
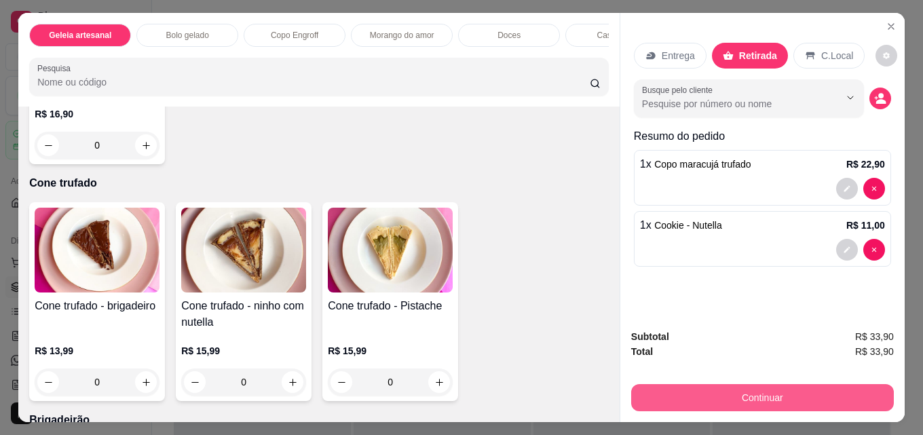
click at [754, 389] on button "Continuar" at bounding box center [762, 397] width 263 height 27
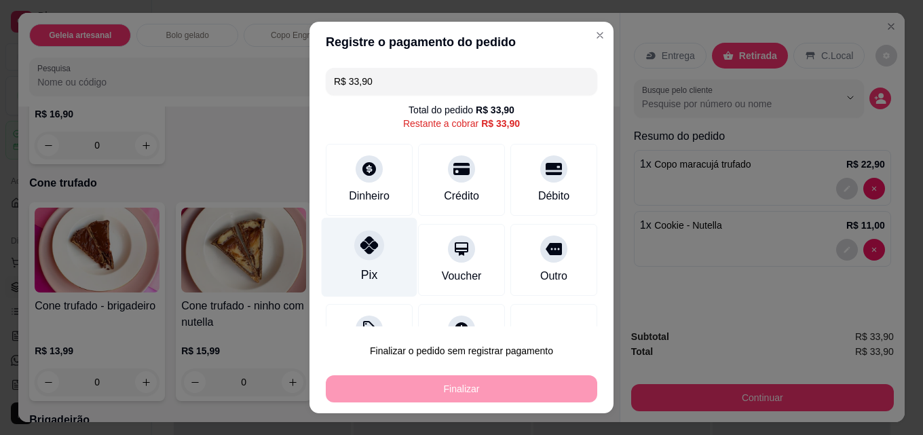
click at [370, 250] on div at bounding box center [369, 245] width 30 height 30
type input "R$ 0,00"
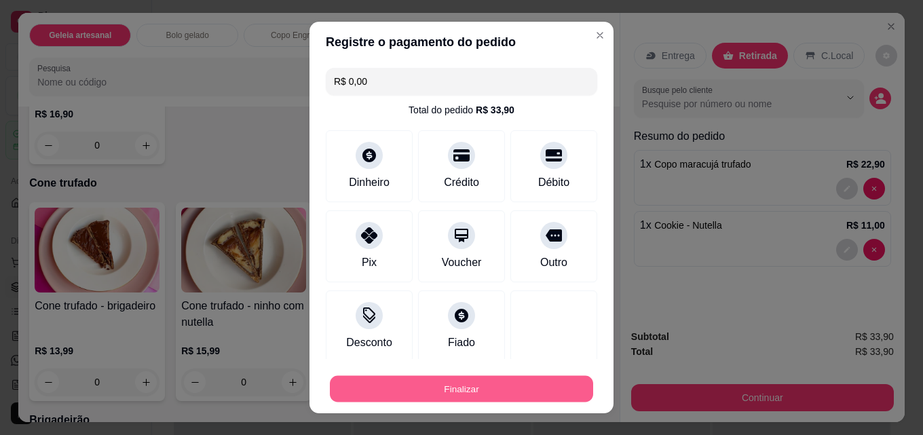
click at [457, 387] on button "Finalizar" at bounding box center [461, 389] width 263 height 26
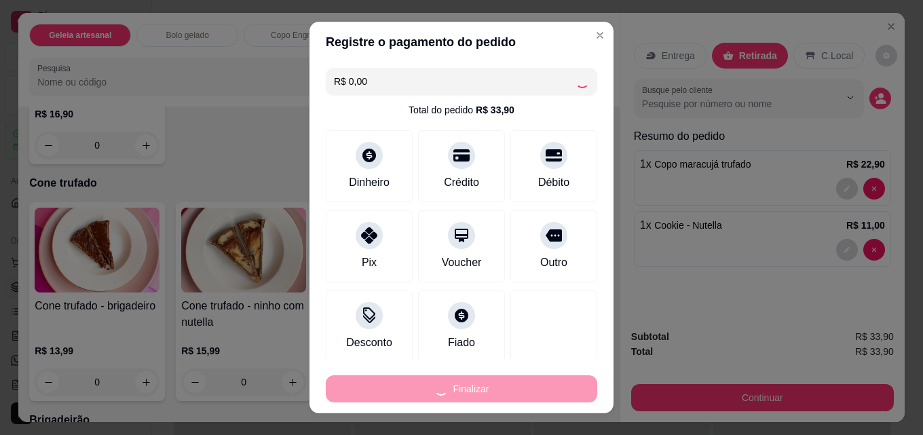
type input "0"
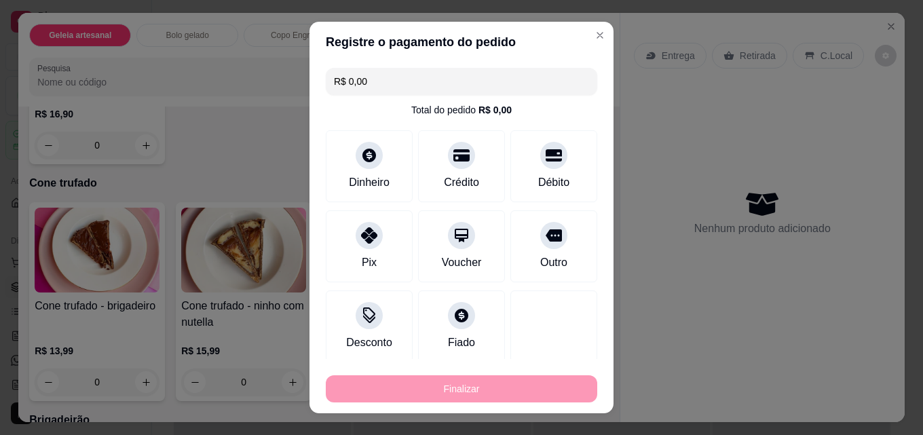
type input "-R$ 33,90"
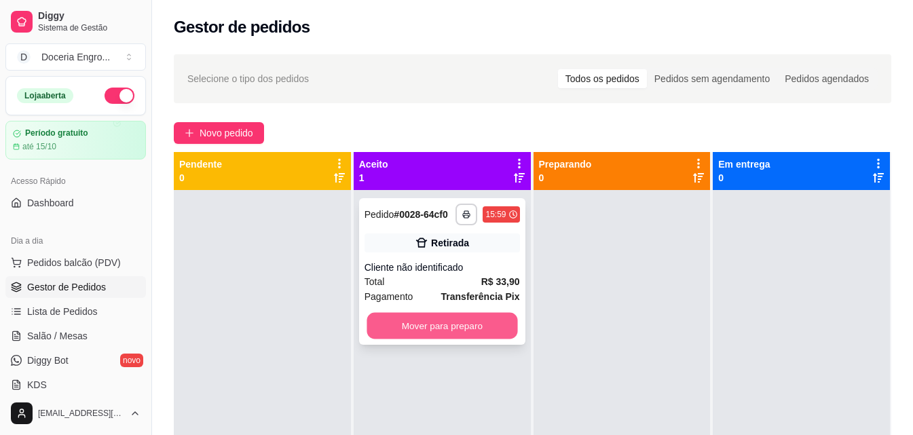
click at [444, 321] on button "Mover para preparo" at bounding box center [441, 326] width 151 height 26
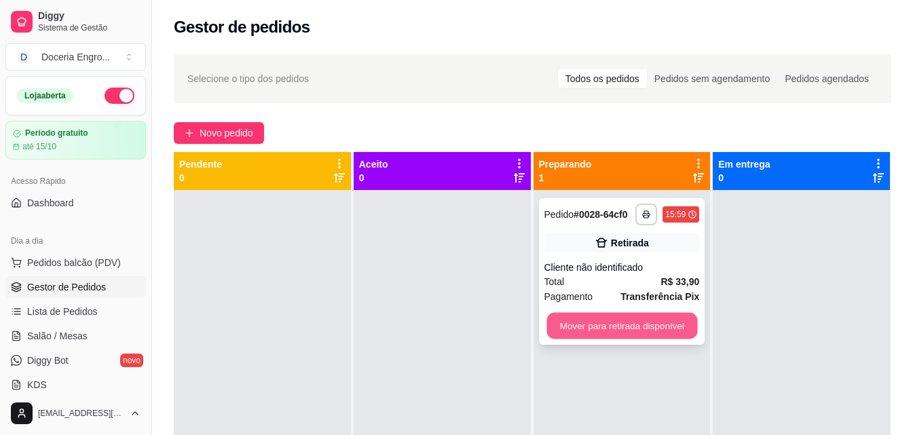
click at [596, 322] on button "Mover para retirada disponível" at bounding box center [621, 326] width 151 height 26
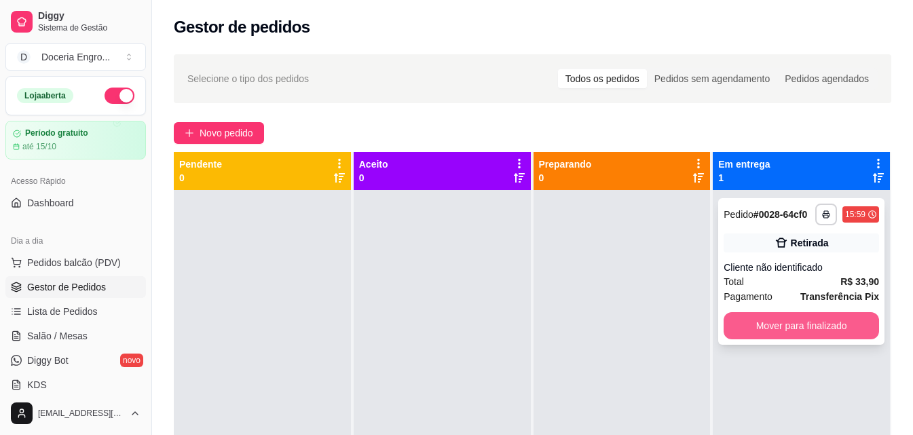
click at [811, 321] on button "Mover para finalizado" at bounding box center [800, 325] width 155 height 27
